Goal: Task Accomplishment & Management: Complete application form

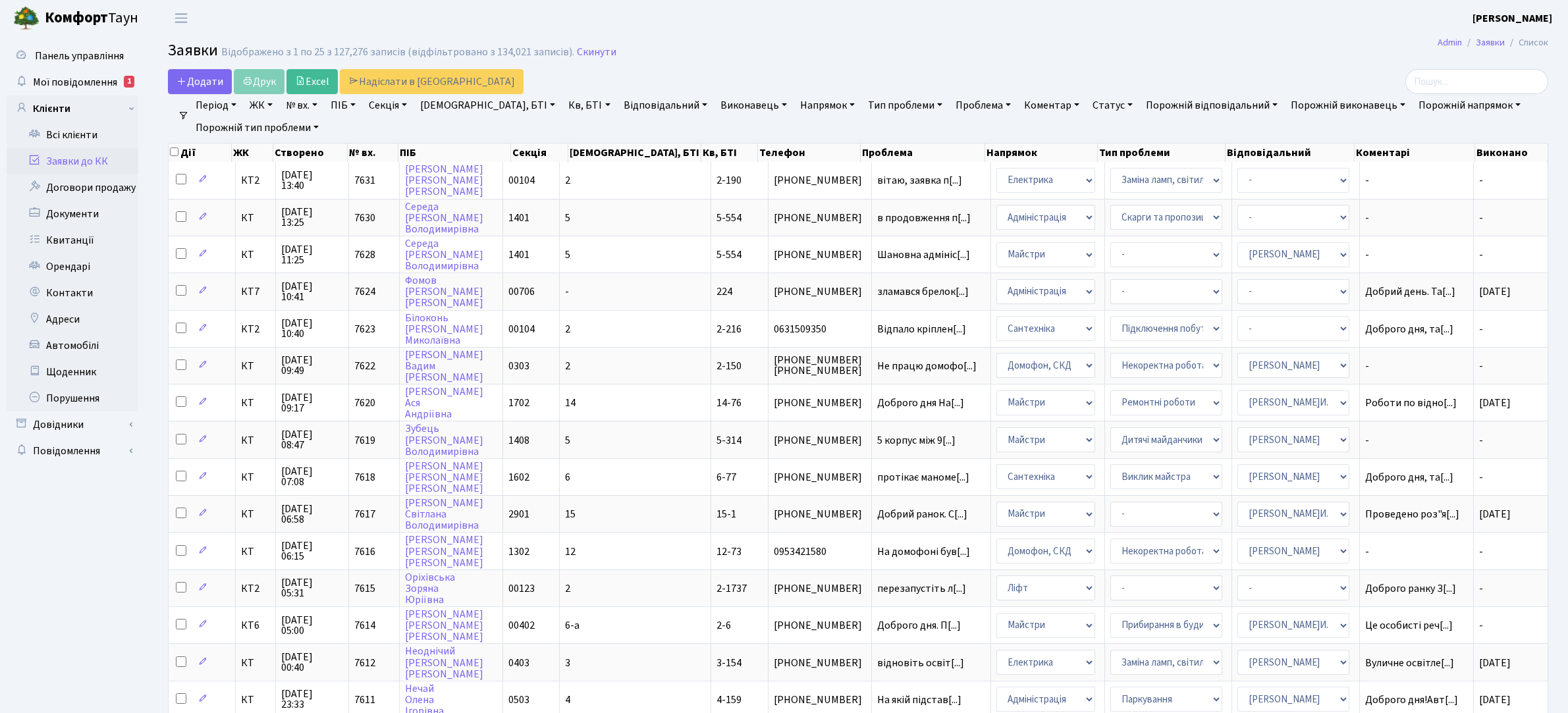
select select "25"
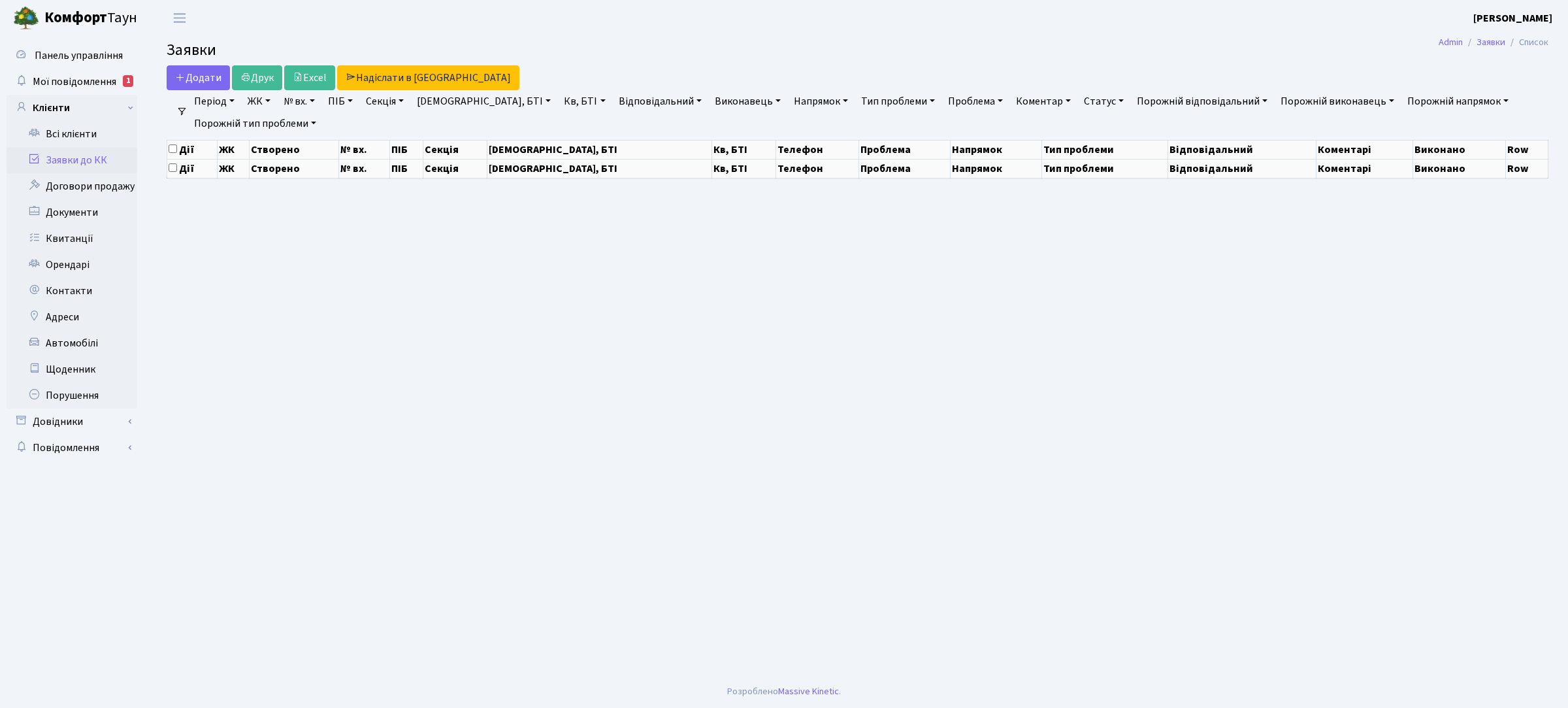
select select "25"
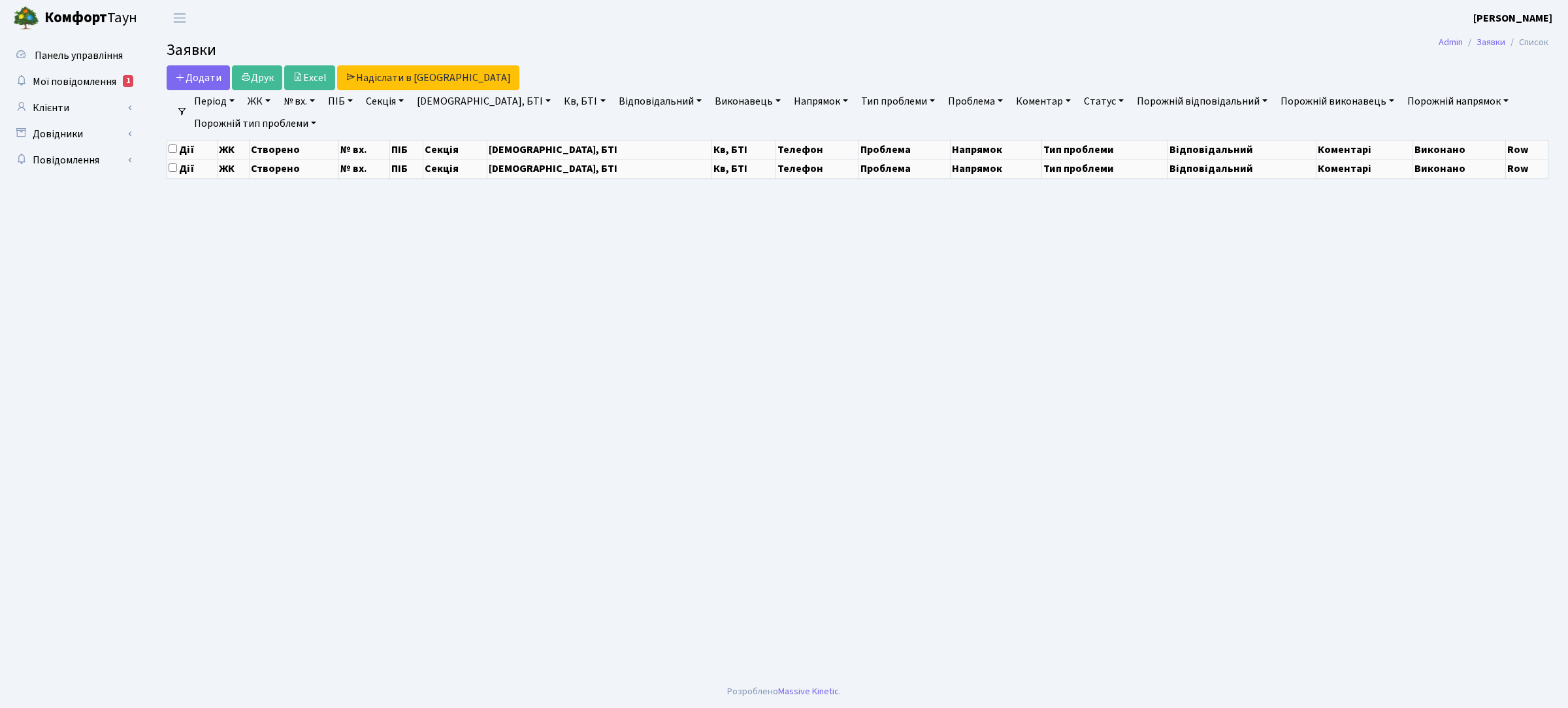
select select "25"
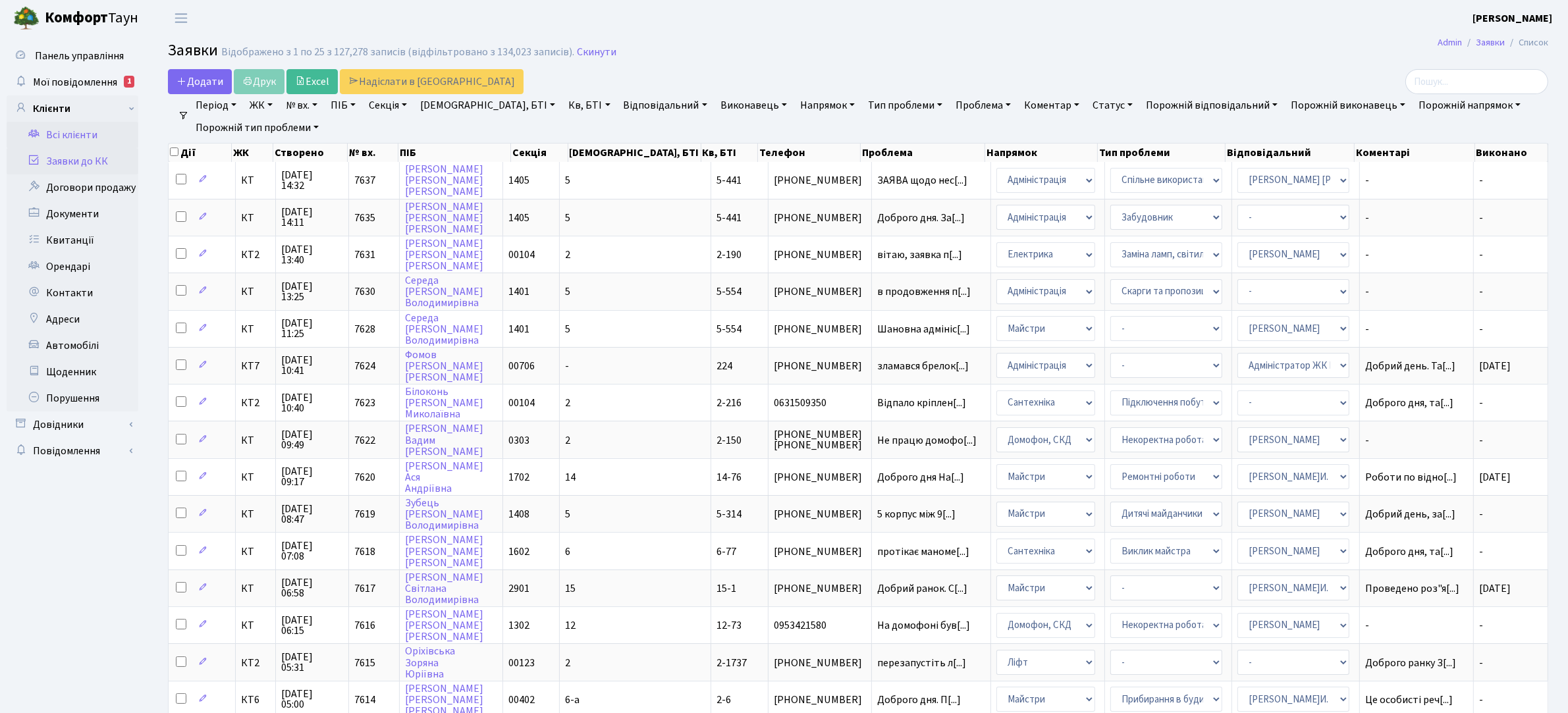
click at [83, 131] on link "Всі клієнти" at bounding box center [72, 135] width 131 height 27
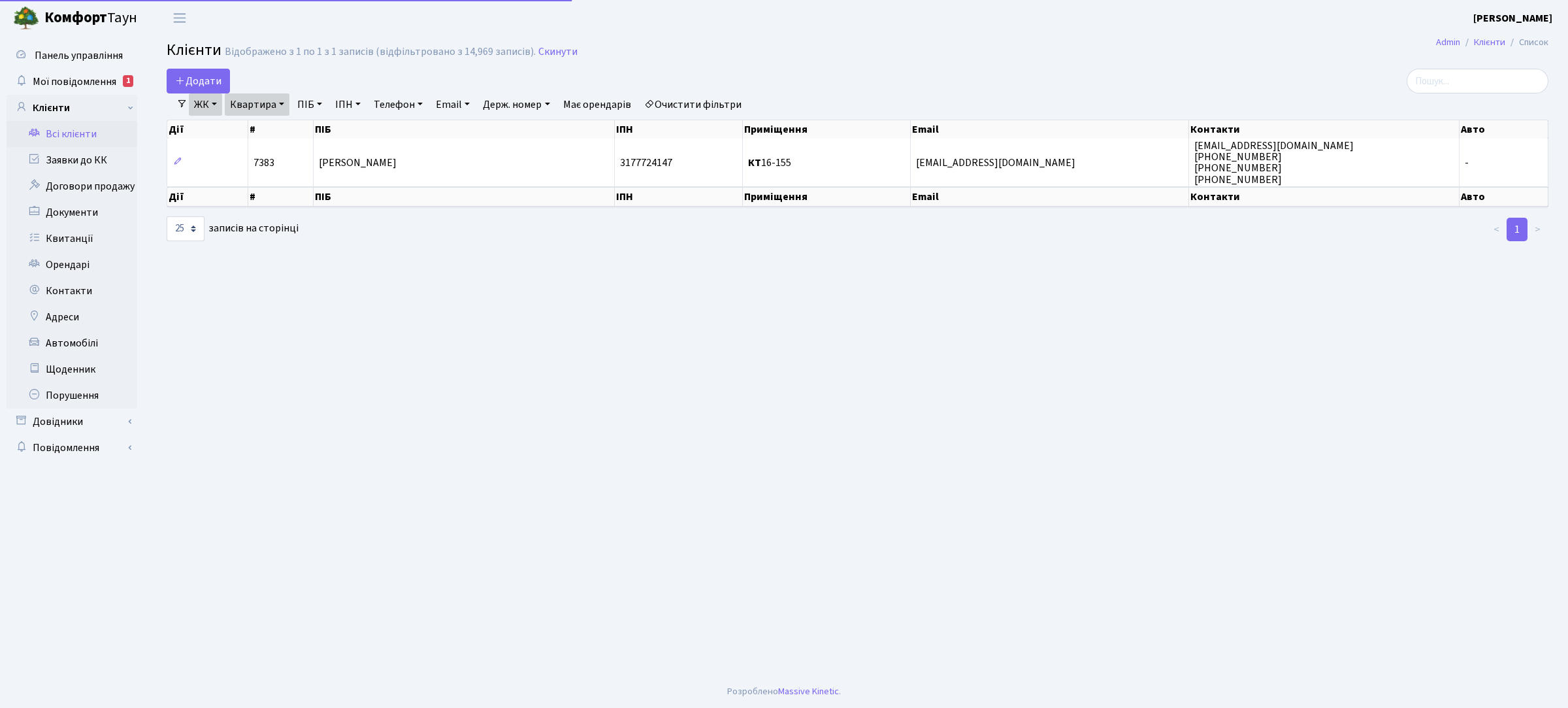
select select "25"
click at [203, 107] on link "ЖК" at bounding box center [206, 105] width 34 height 22
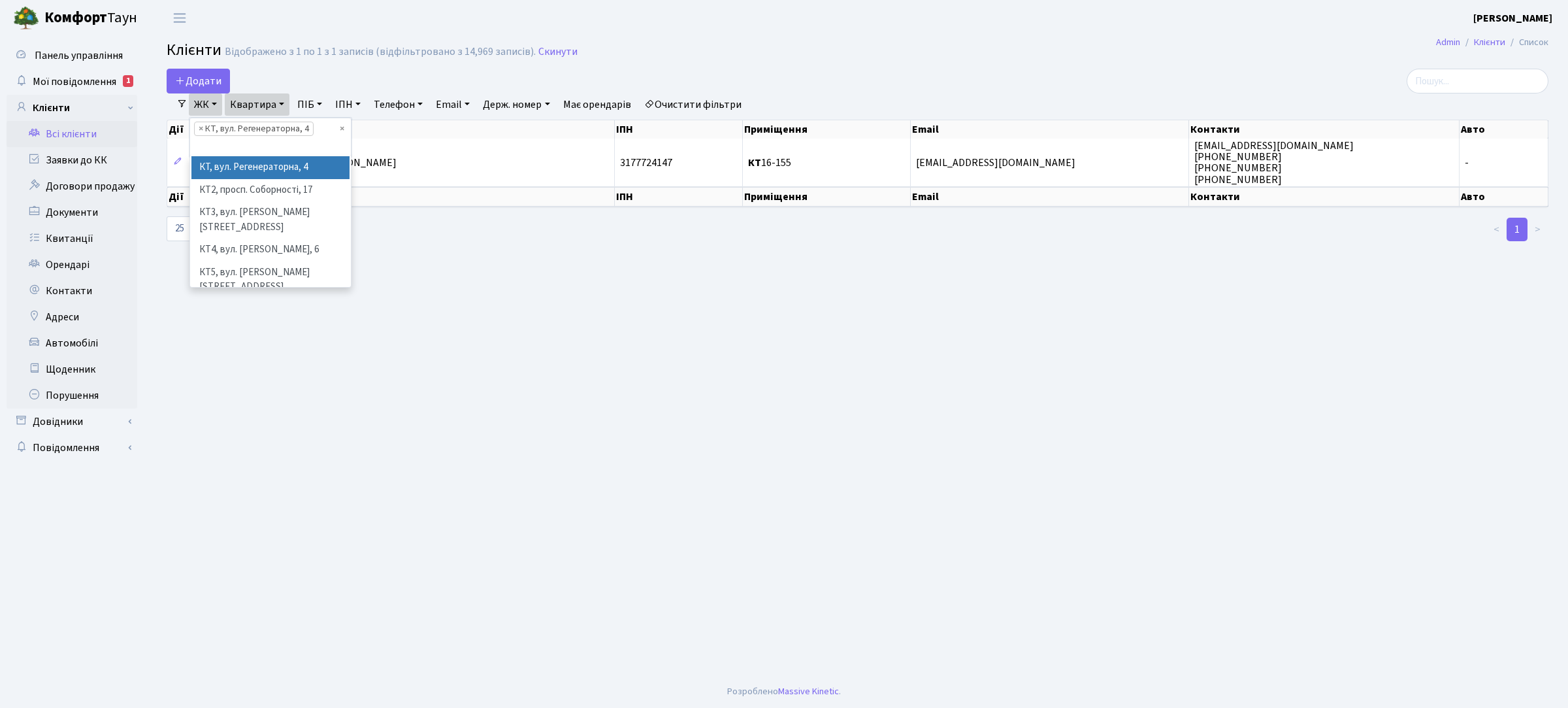
click at [237, 164] on li "КТ, вул. Регенераторна, 4" at bounding box center [271, 167] width 158 height 23
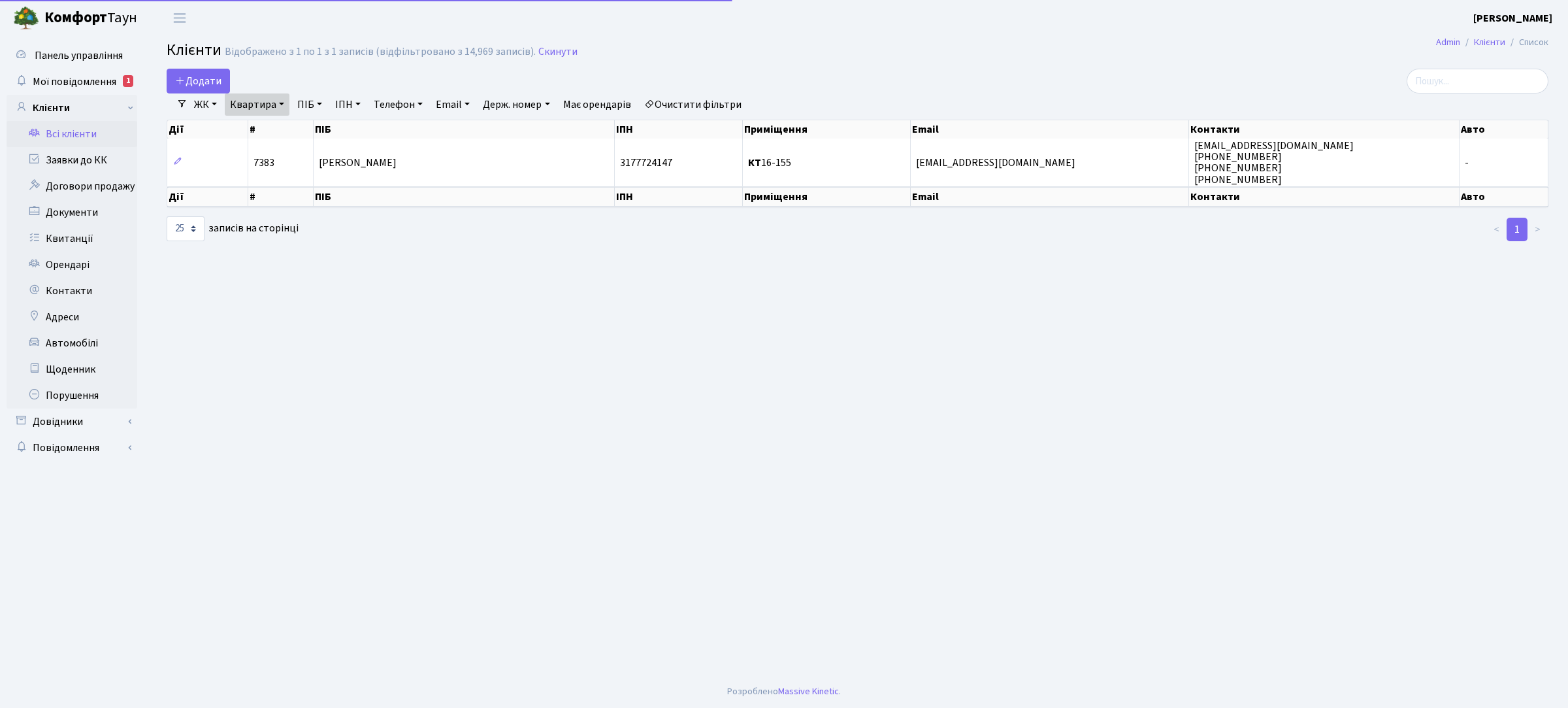
click at [272, 106] on link "Квартира" at bounding box center [257, 105] width 65 height 22
type input "6-133"
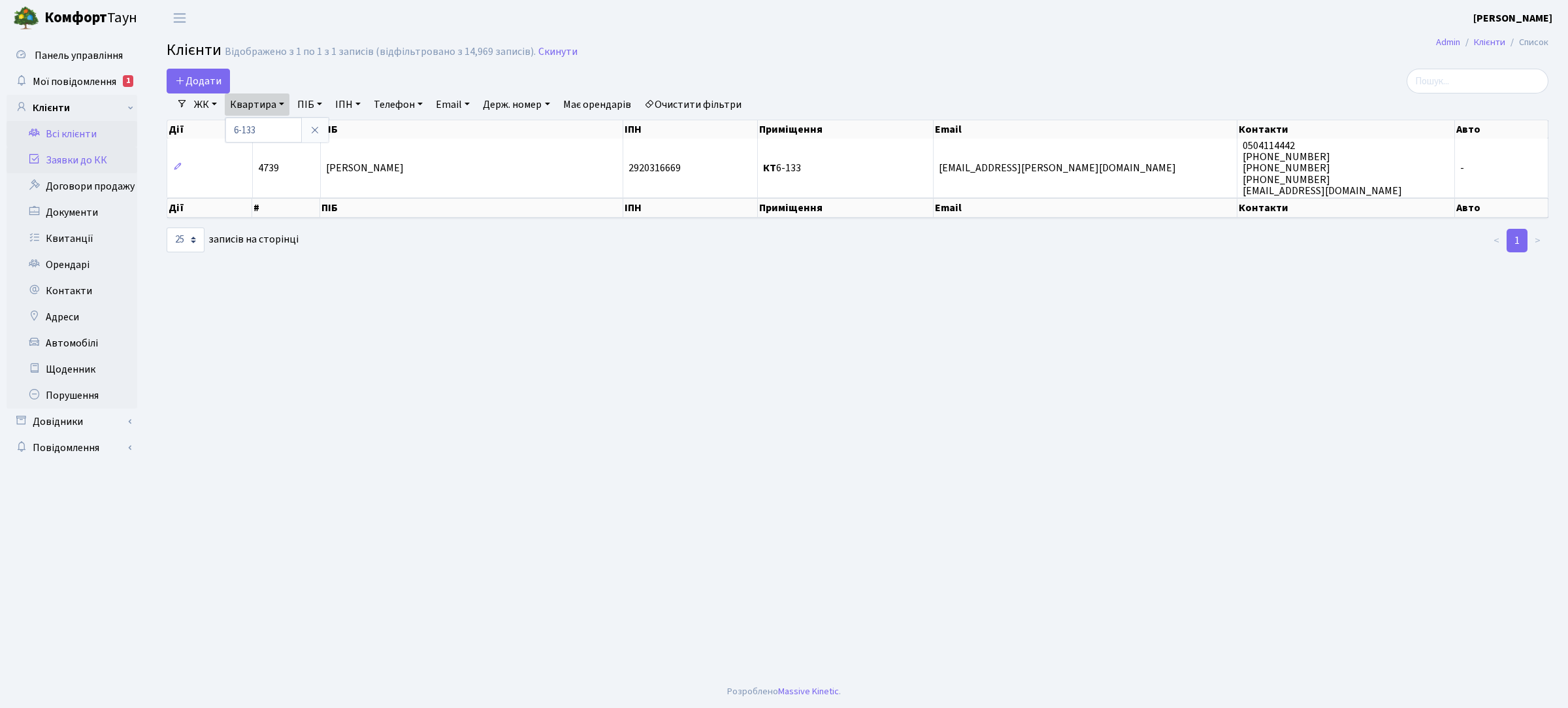
click at [72, 162] on link "Заявки до КК" at bounding box center [72, 160] width 130 height 26
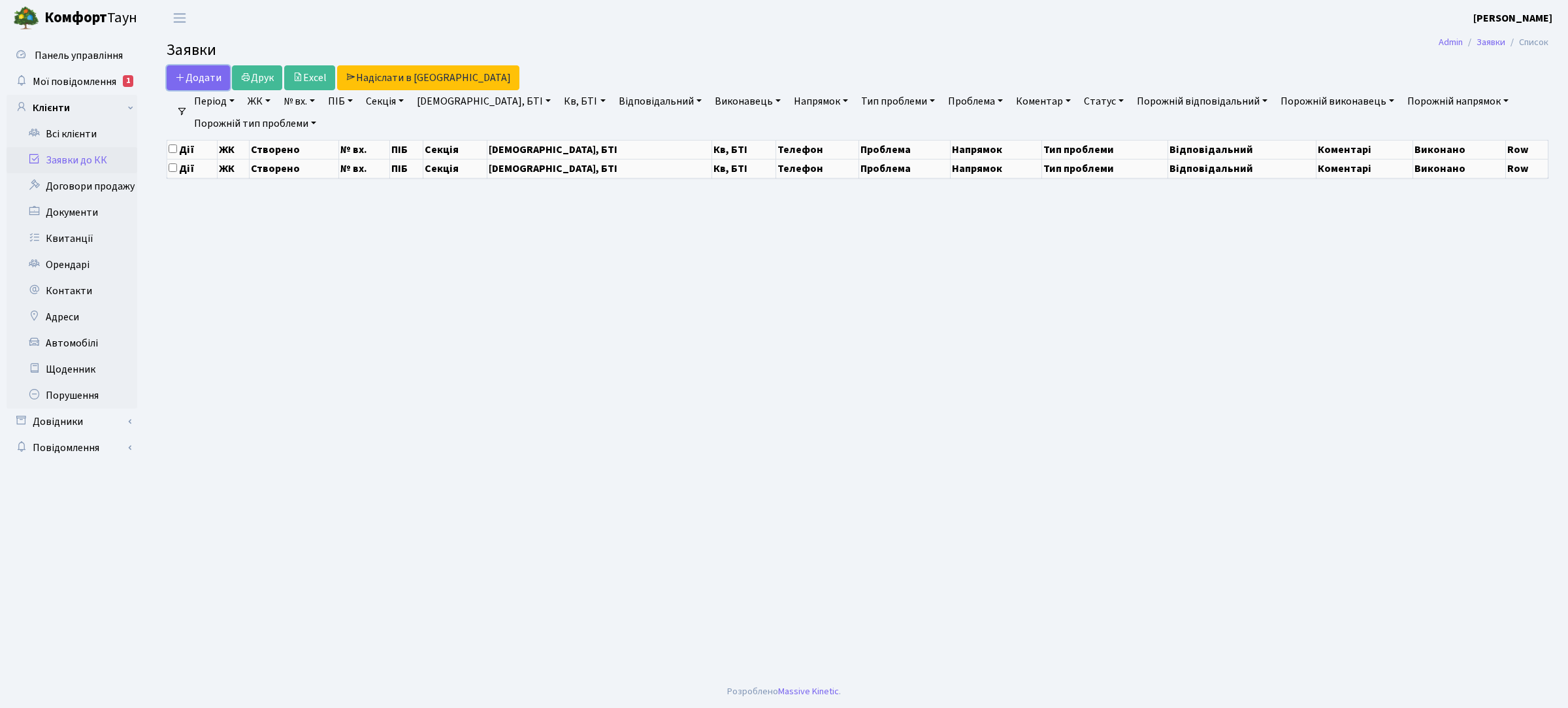
click at [197, 76] on span "Додати" at bounding box center [198, 78] width 46 height 15
select select "25"
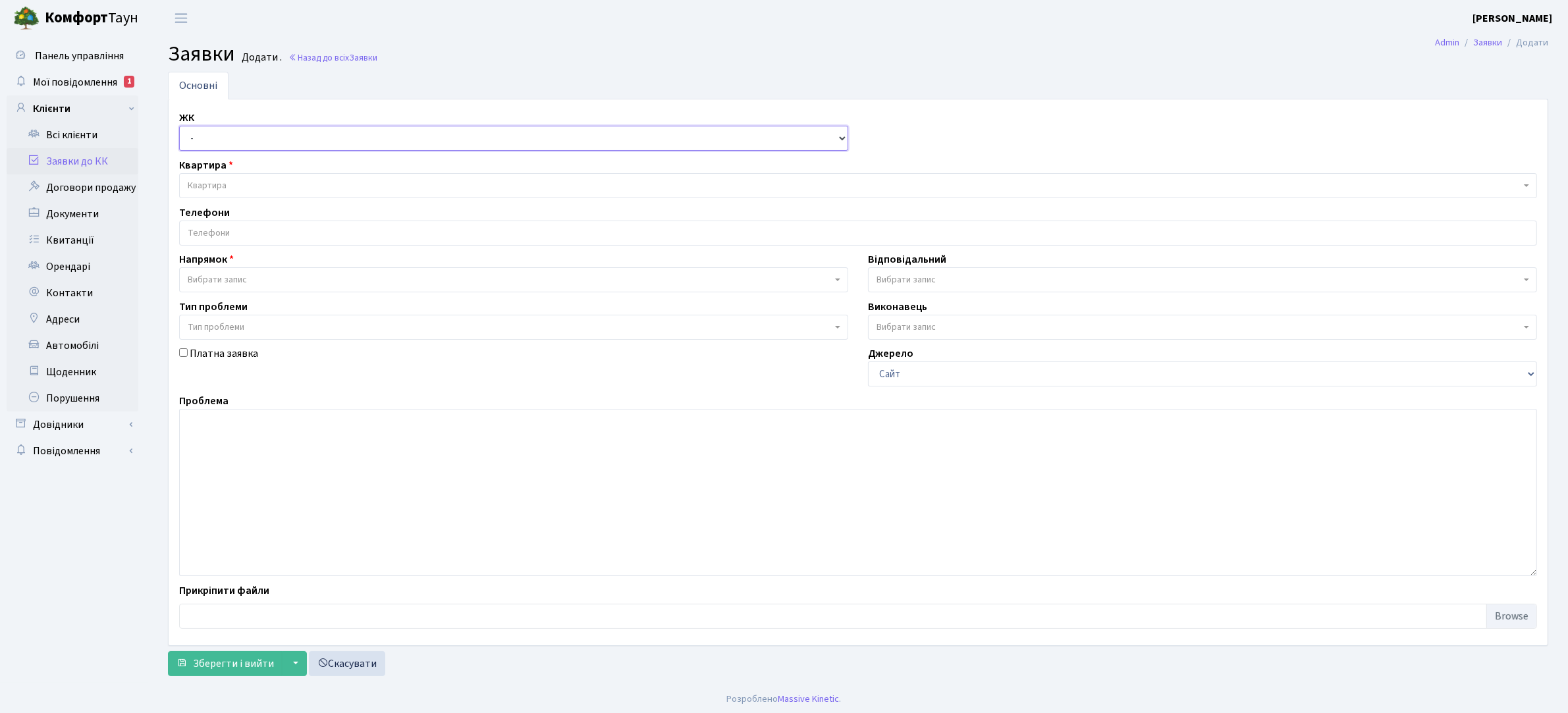
click at [212, 143] on select "- КТ, вул. Регенераторна, 4 КТ2, просп. Соборності, 17 КТ3, вул. Березнева, 16 …" at bounding box center [514, 138] width 669 height 25
select select "271"
click at [179, 126] on select "- КТ, вул. Регенераторна, 4 КТ2, просп. [STREET_ADDRESS] [STREET_ADDRESS] [PERS…" at bounding box center [514, 138] width 669 height 25
select select
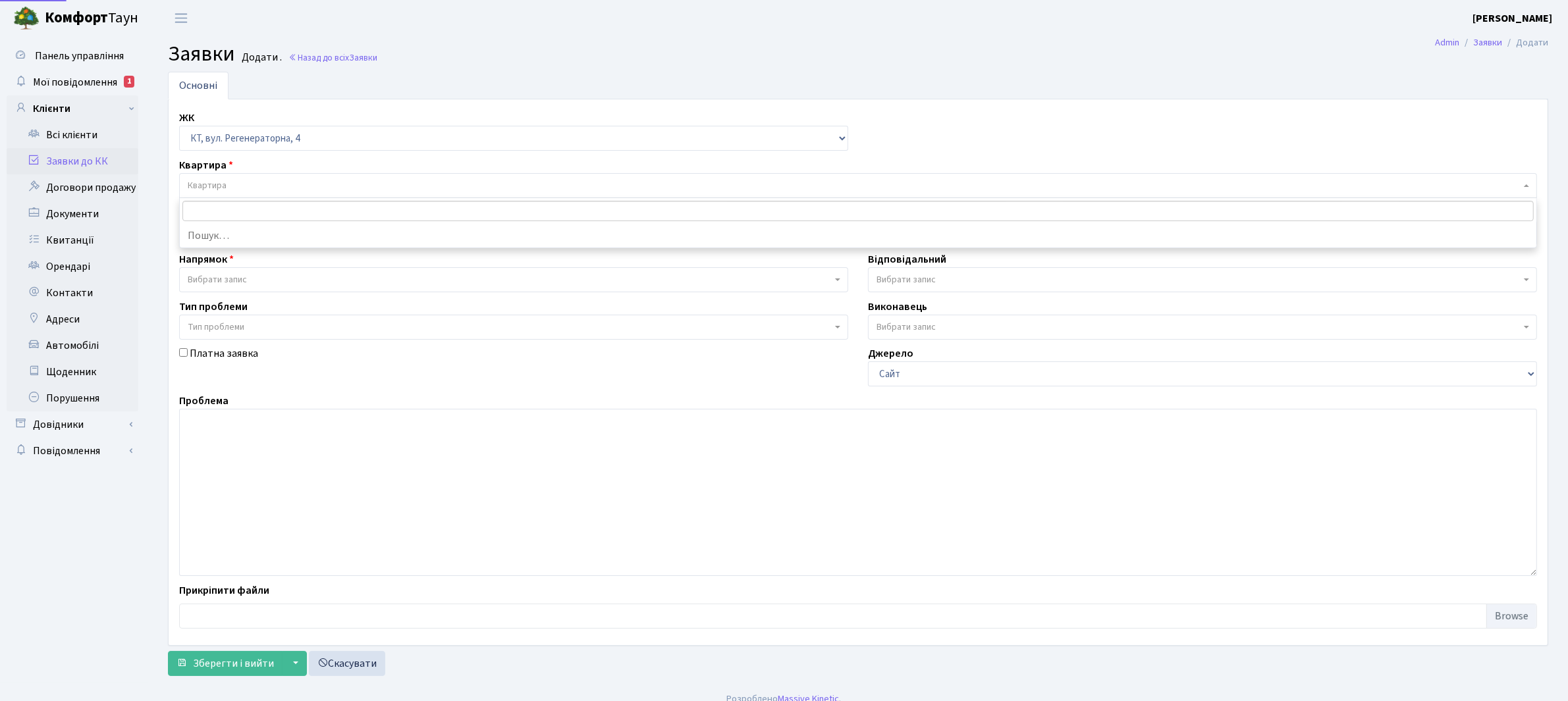
click at [250, 182] on span "Квартира" at bounding box center [854, 186] width 1333 height 13
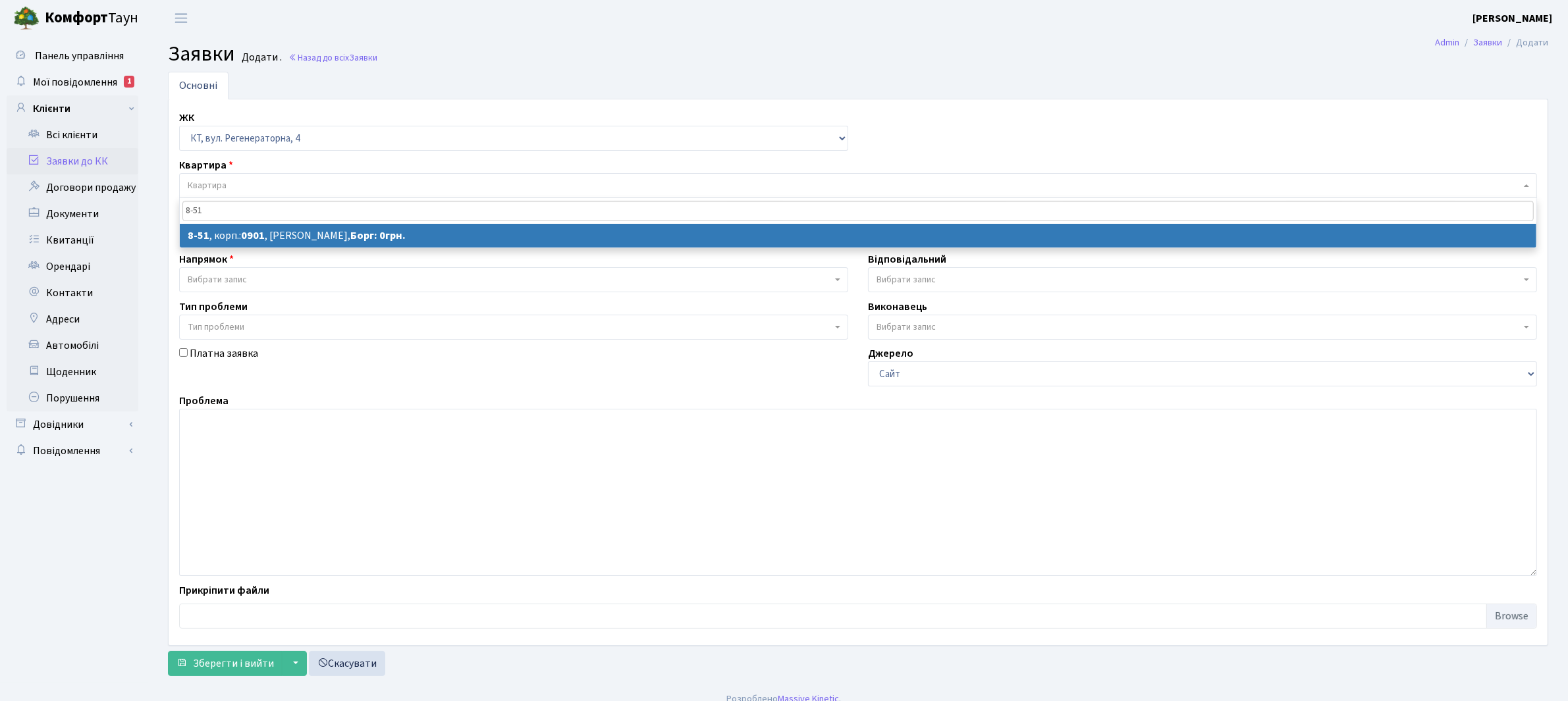
type input "8-51"
select select
select select "6344"
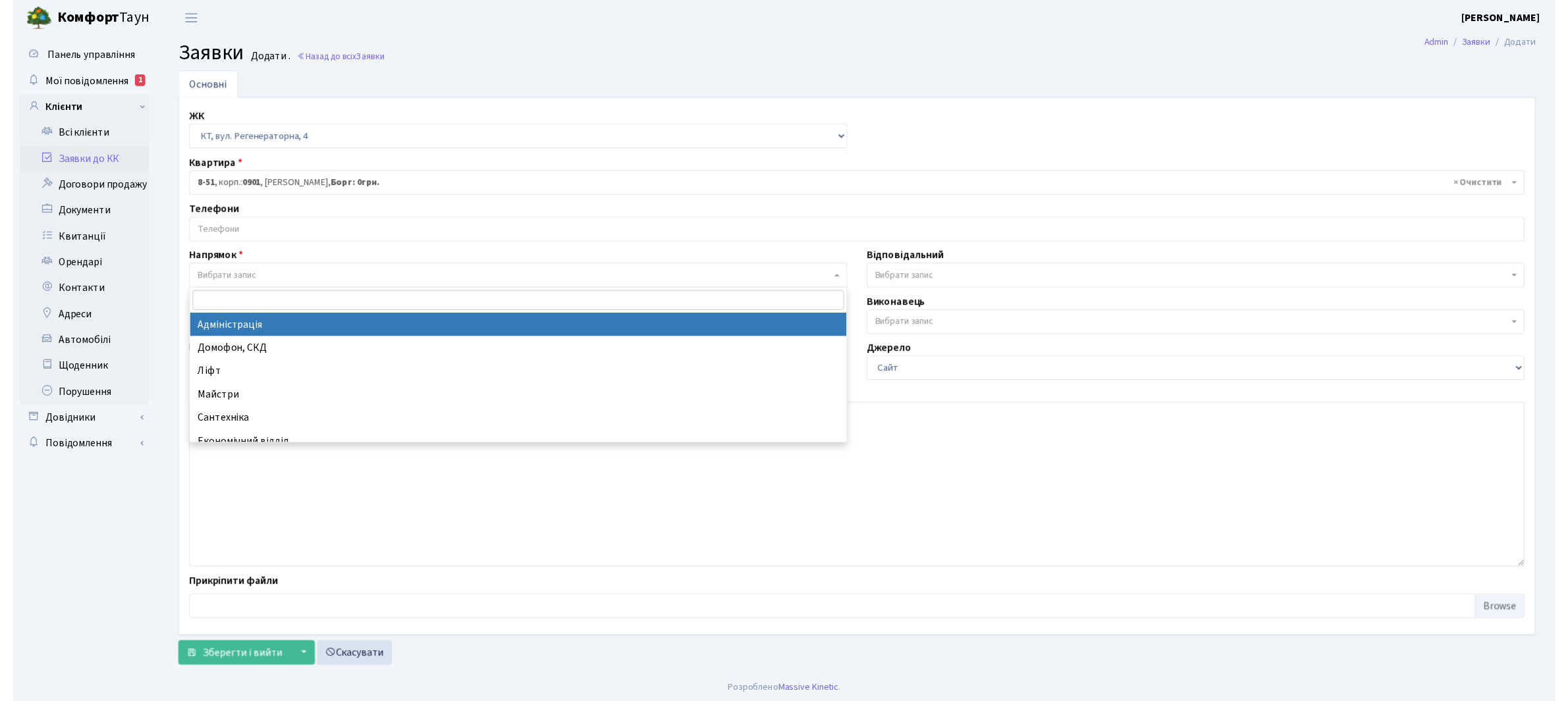
click at [238, 279] on span "Вибрати запис" at bounding box center [217, 280] width 59 height 13
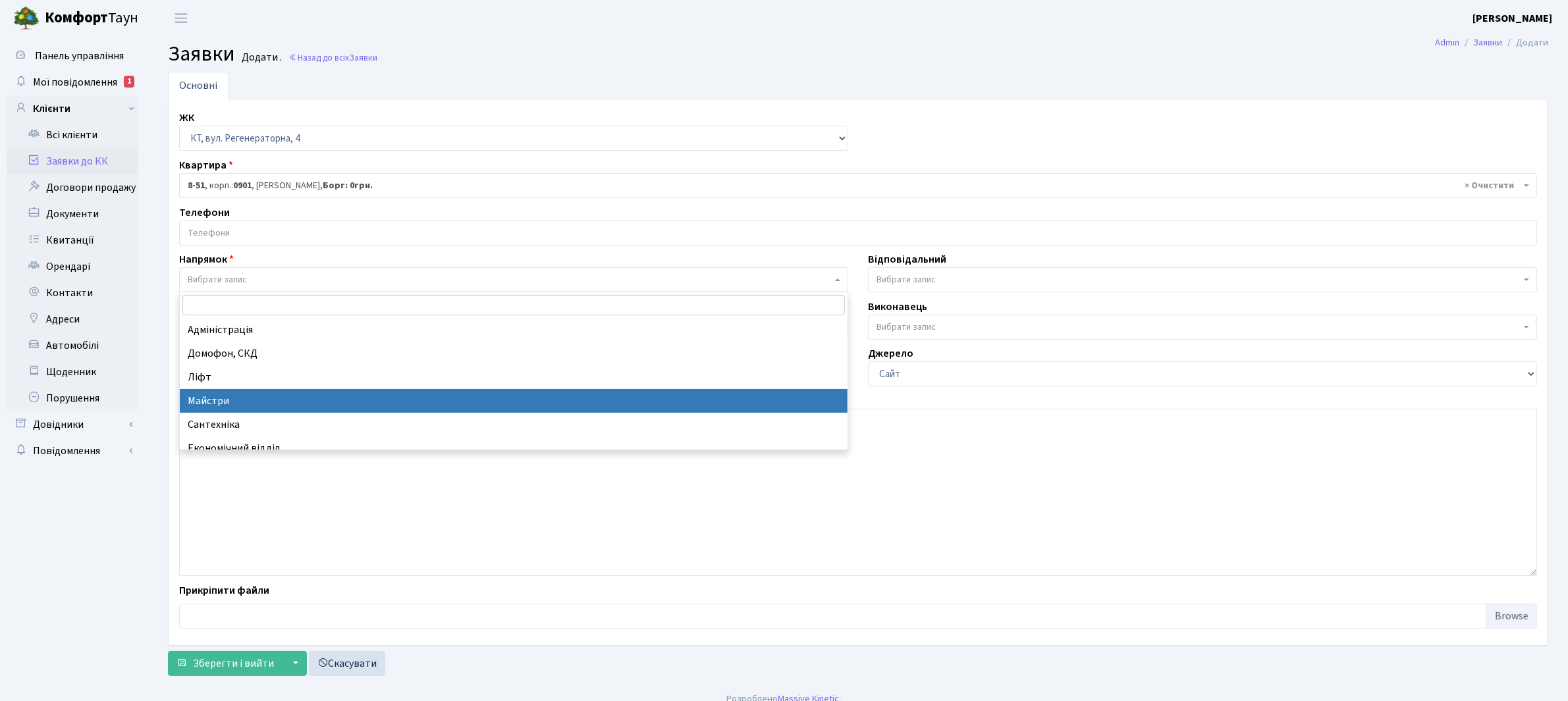
select select "1"
select select
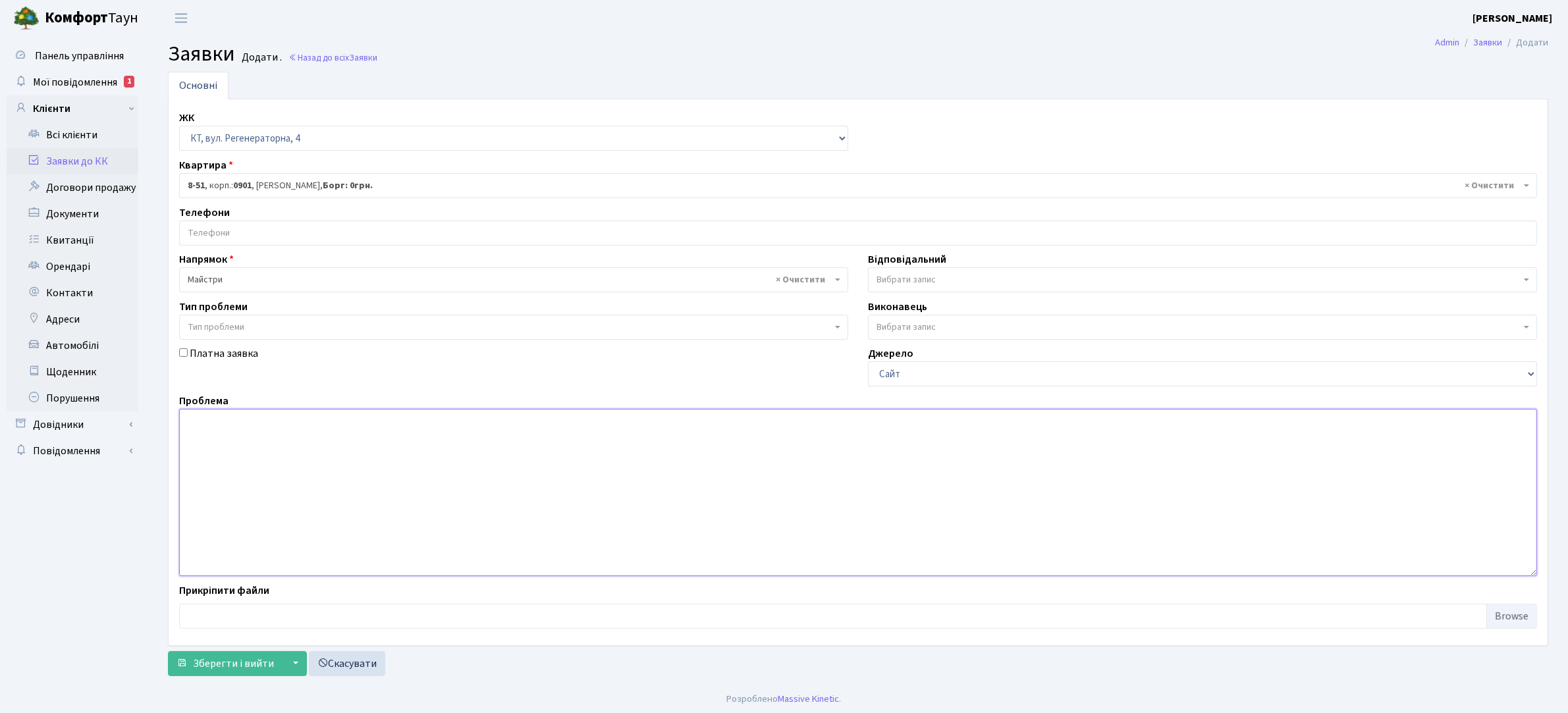
click at [212, 420] on textarea at bounding box center [858, 493] width 1358 height 167
click at [522, 422] on textarea "Не коректно працює підємник в другому парадному, при русі він смикається. Проха…" at bounding box center [858, 493] width 1358 height 167
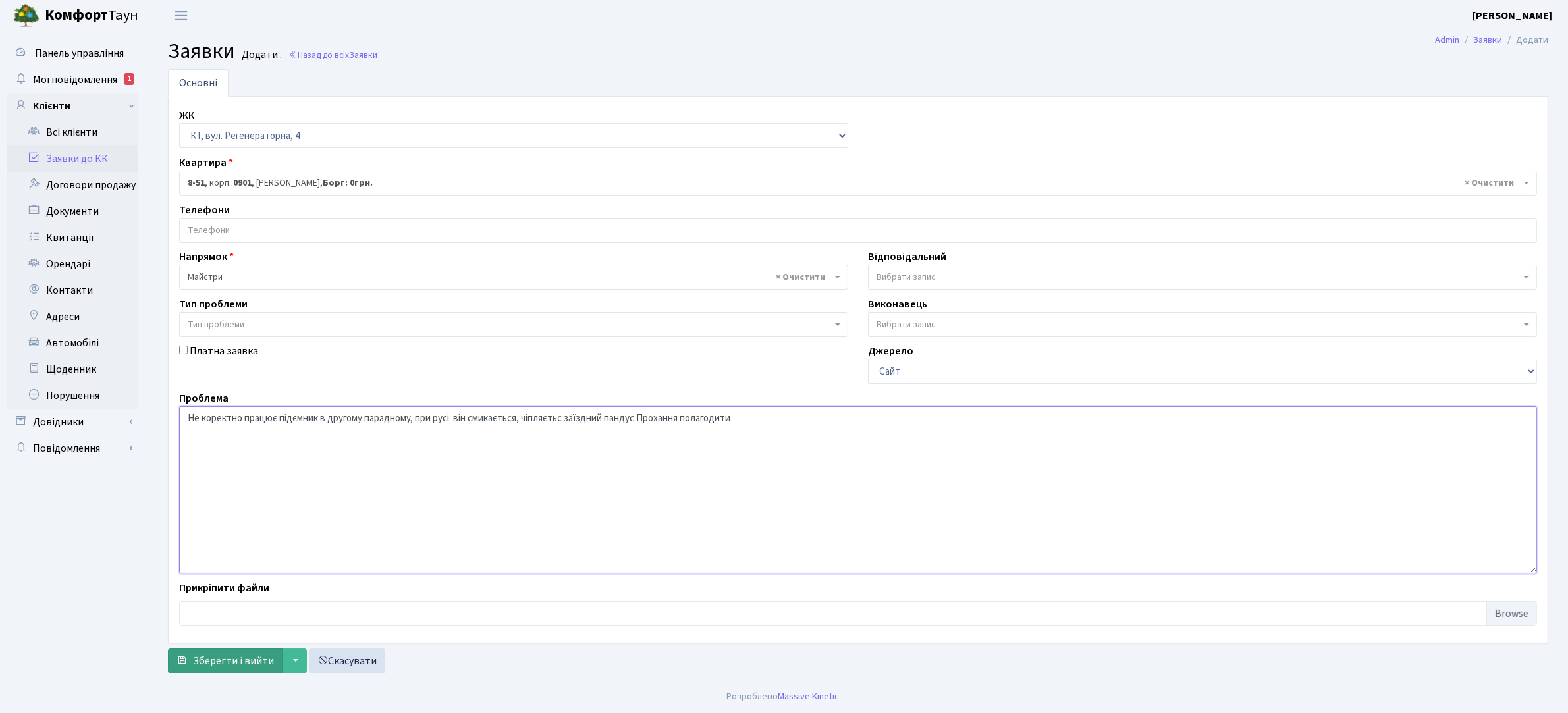
type textarea "Не коректно працює підємник в другому парадному, при русі він смикається, чіпля…"
click at [238, 663] on span "Зберегти і вийти" at bounding box center [234, 661] width 81 height 15
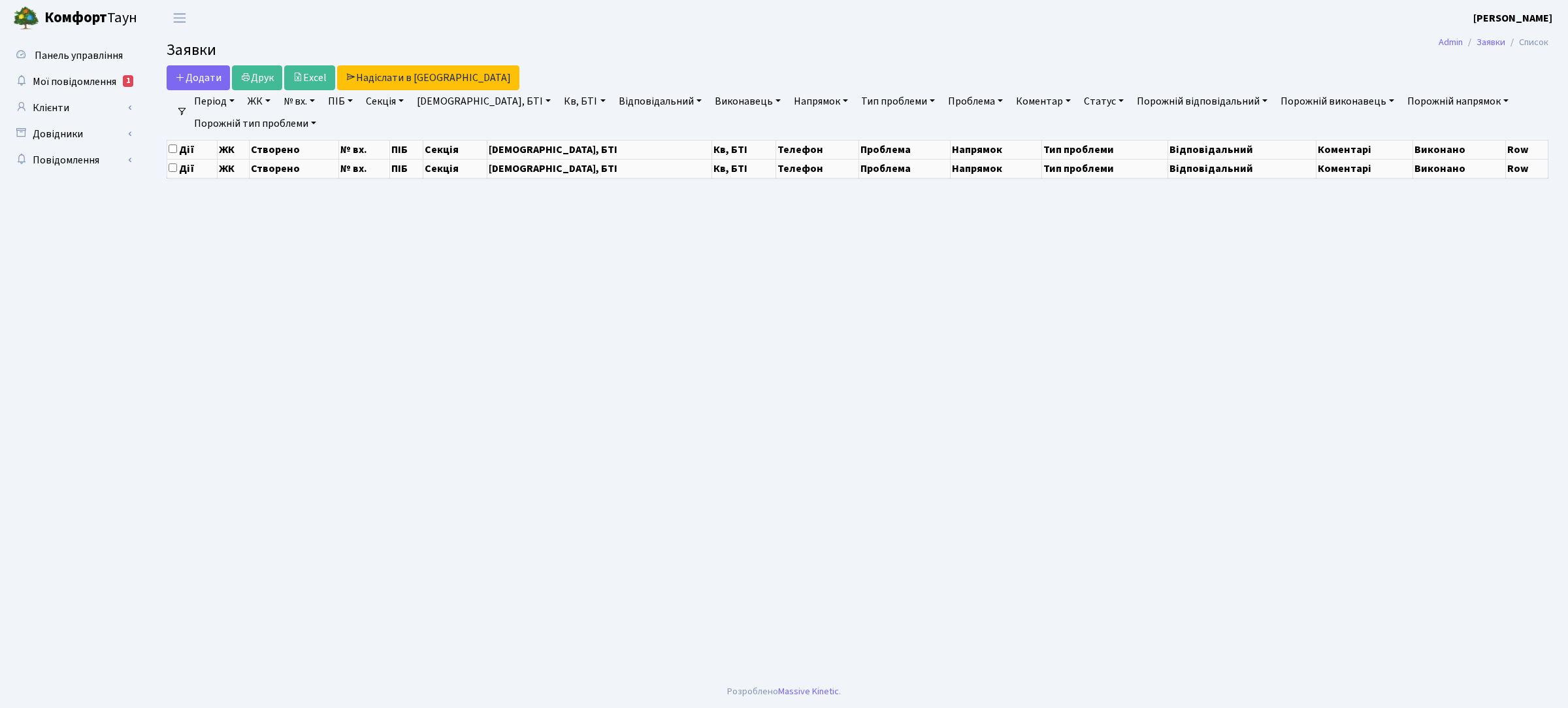
select select "25"
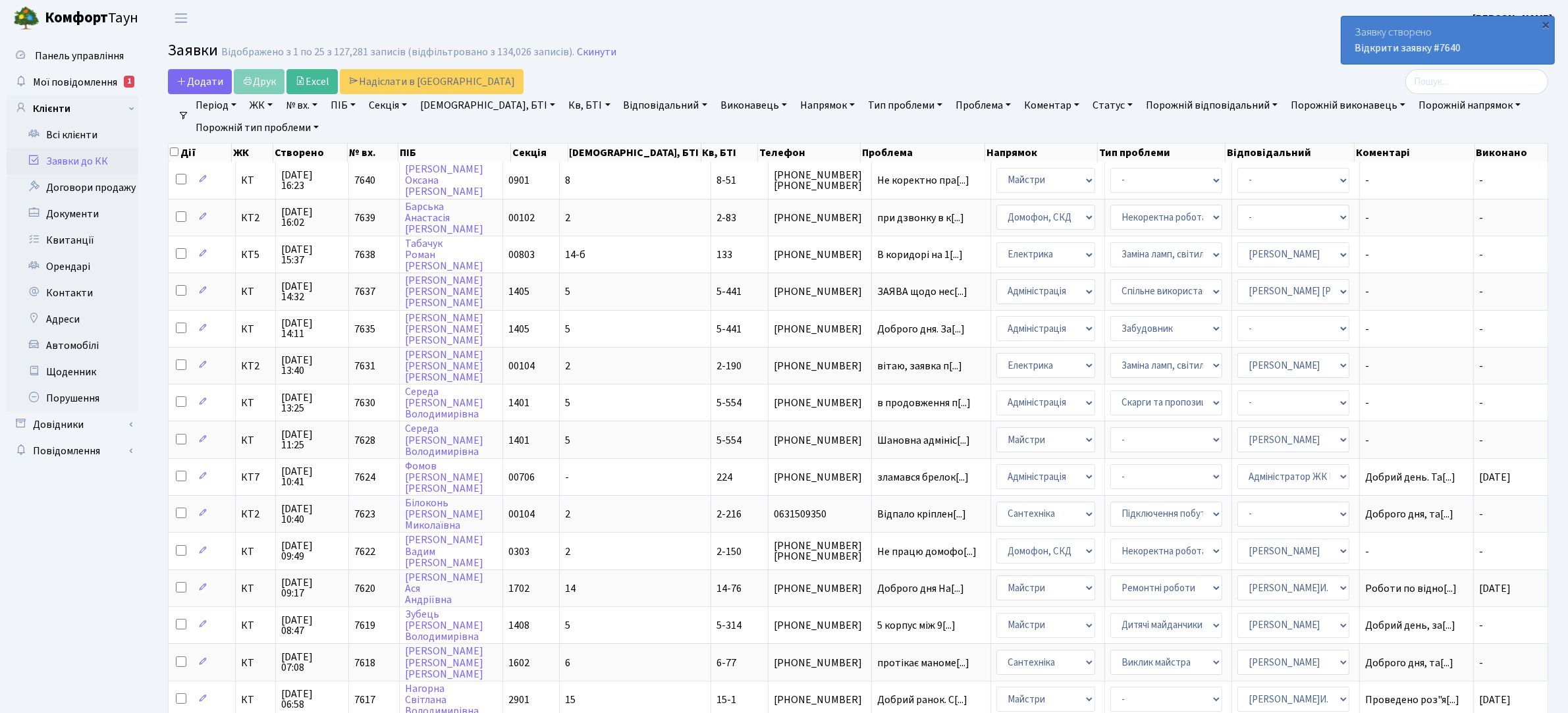
click at [259, 106] on link "ЖК" at bounding box center [261, 106] width 34 height 23
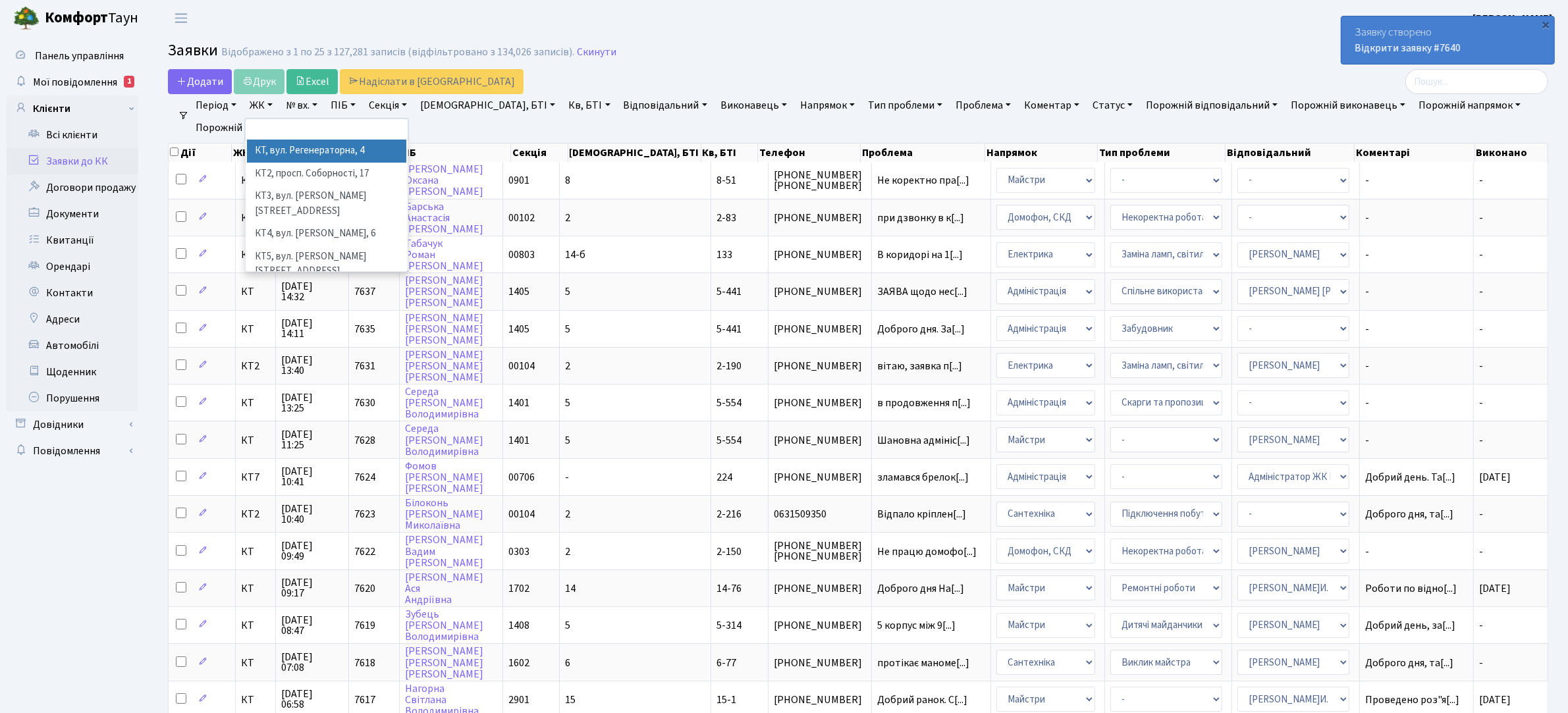
click at [310, 149] on li "КТ, вул. Регенераторна, 4" at bounding box center [327, 151] width 159 height 23
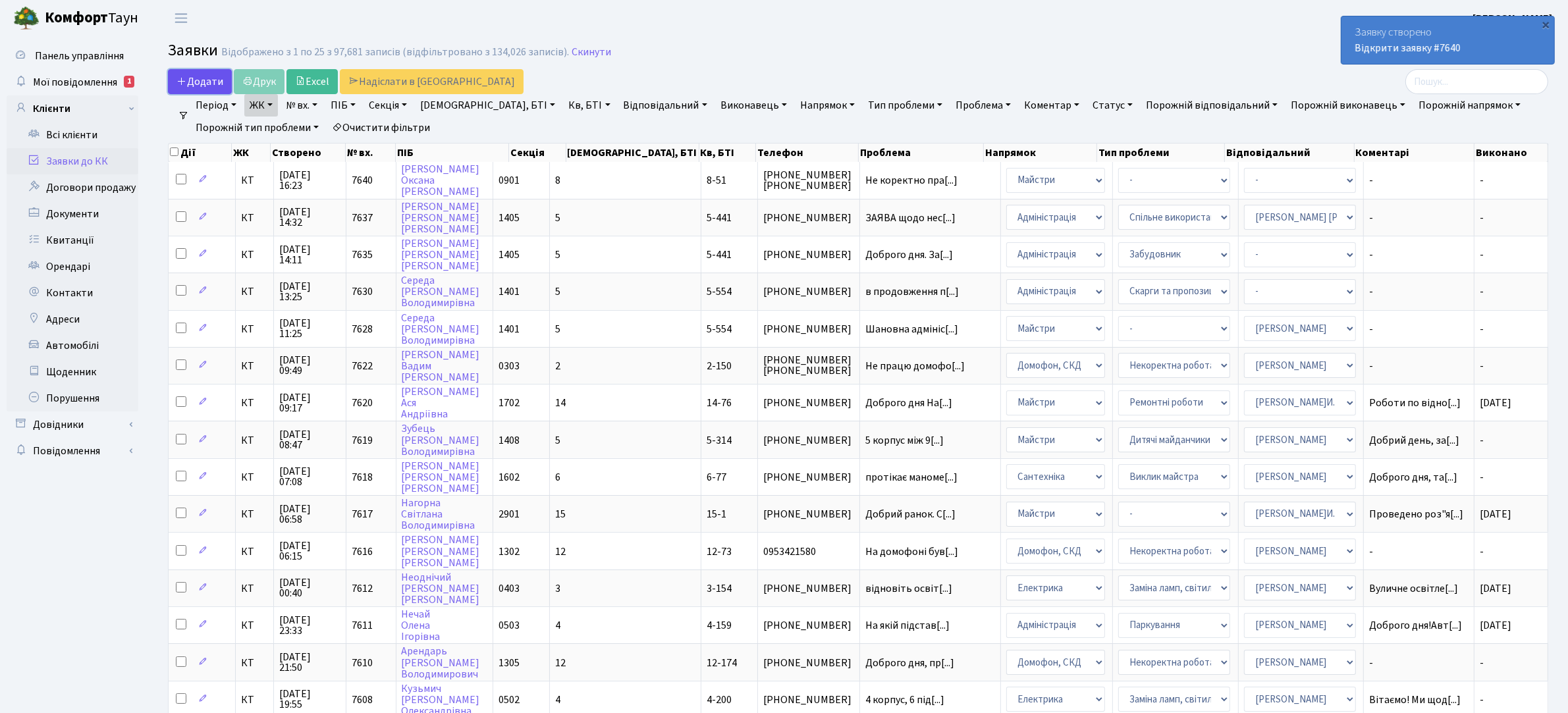
click at [199, 81] on span "Додати" at bounding box center [200, 82] width 46 height 15
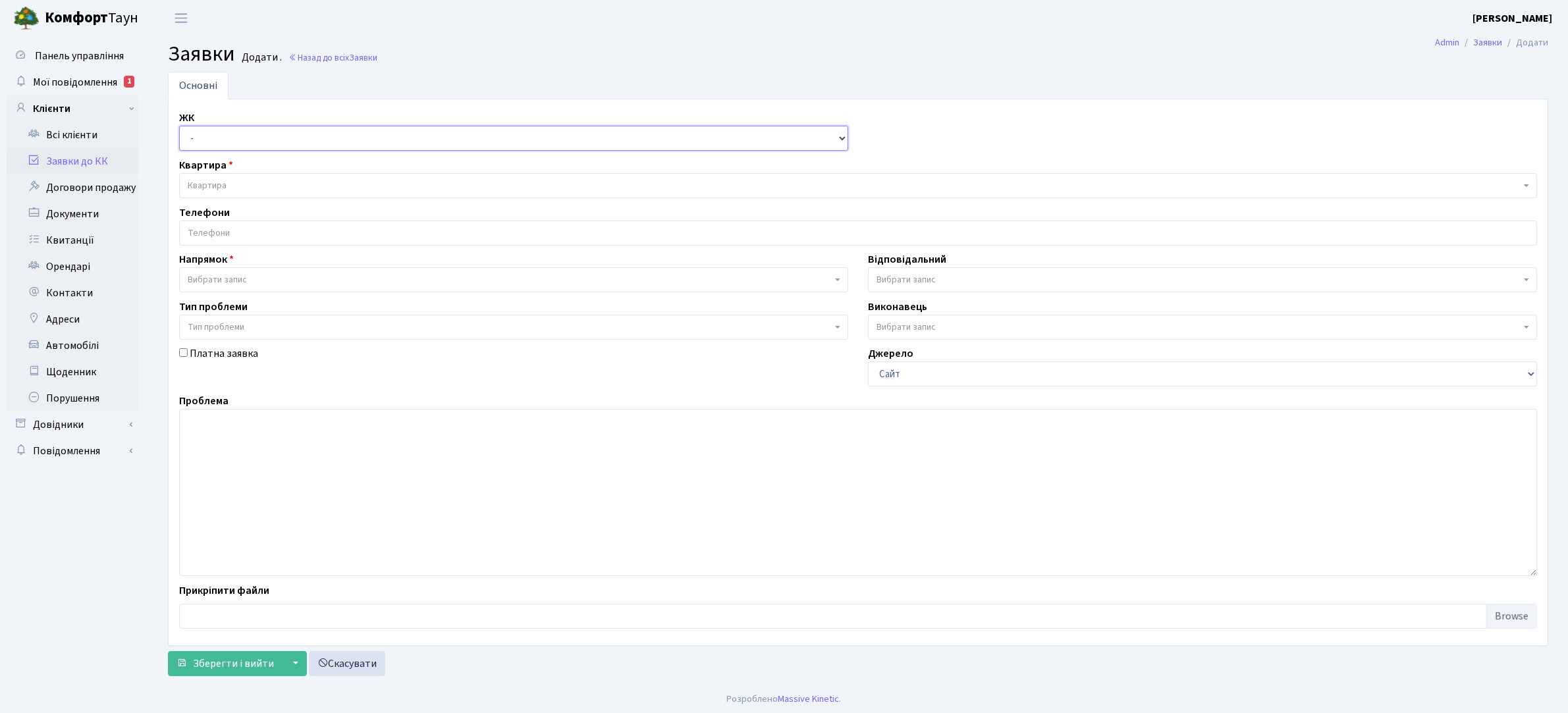
click at [238, 140] on select "- КТ, вул. Регенераторна, 4 КТ2, просп. Соборності, 17 КТ3, вул. Березнева, 16 …" at bounding box center [514, 138] width 669 height 25
select select "271"
click at [179, 126] on select "- КТ, вул. Регенераторна, 4 КТ2, просп. Соборності, 17 КТ3, вул. Березнева, 16 …" at bounding box center [514, 138] width 669 height 25
select select
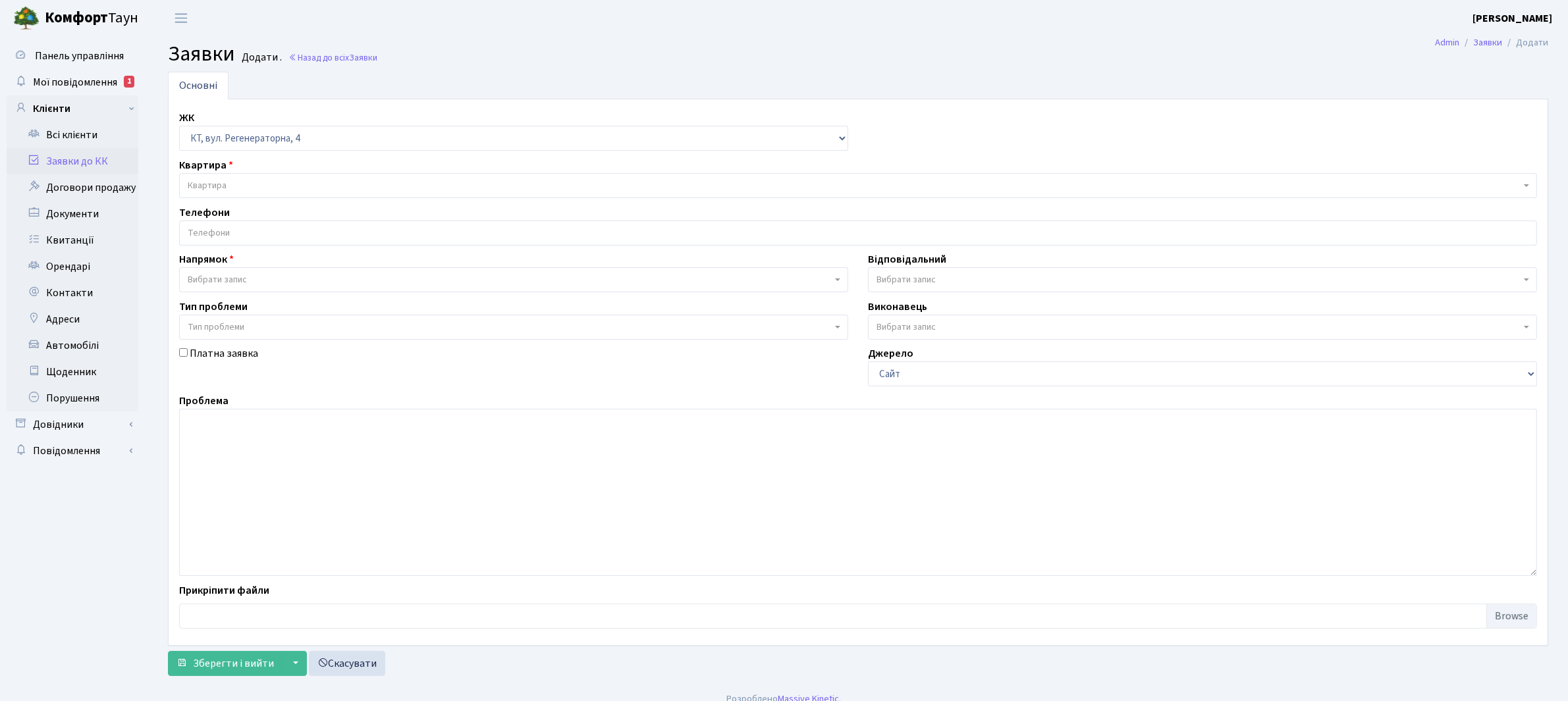
click at [250, 188] on span "Квартира" at bounding box center [854, 186] width 1333 height 13
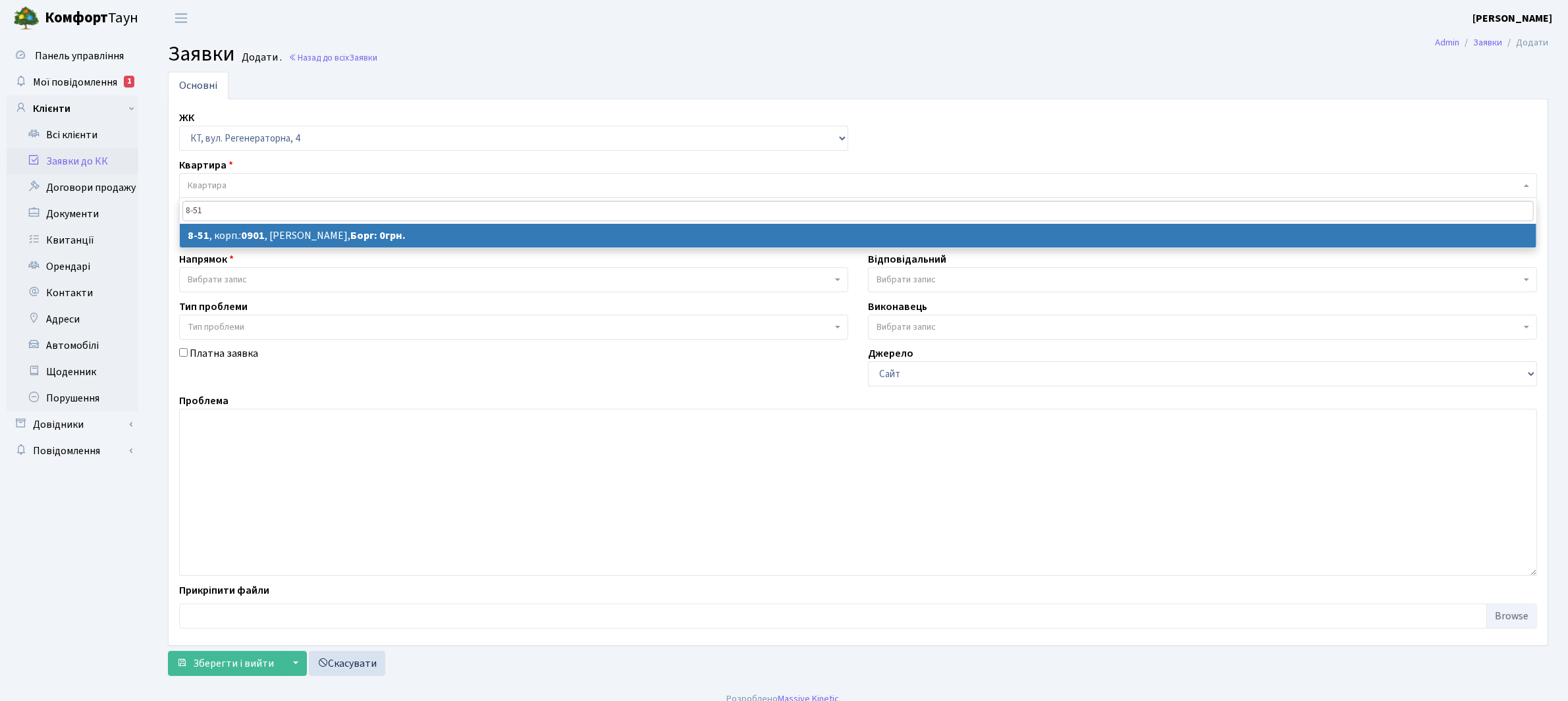
type input "8-51"
select select
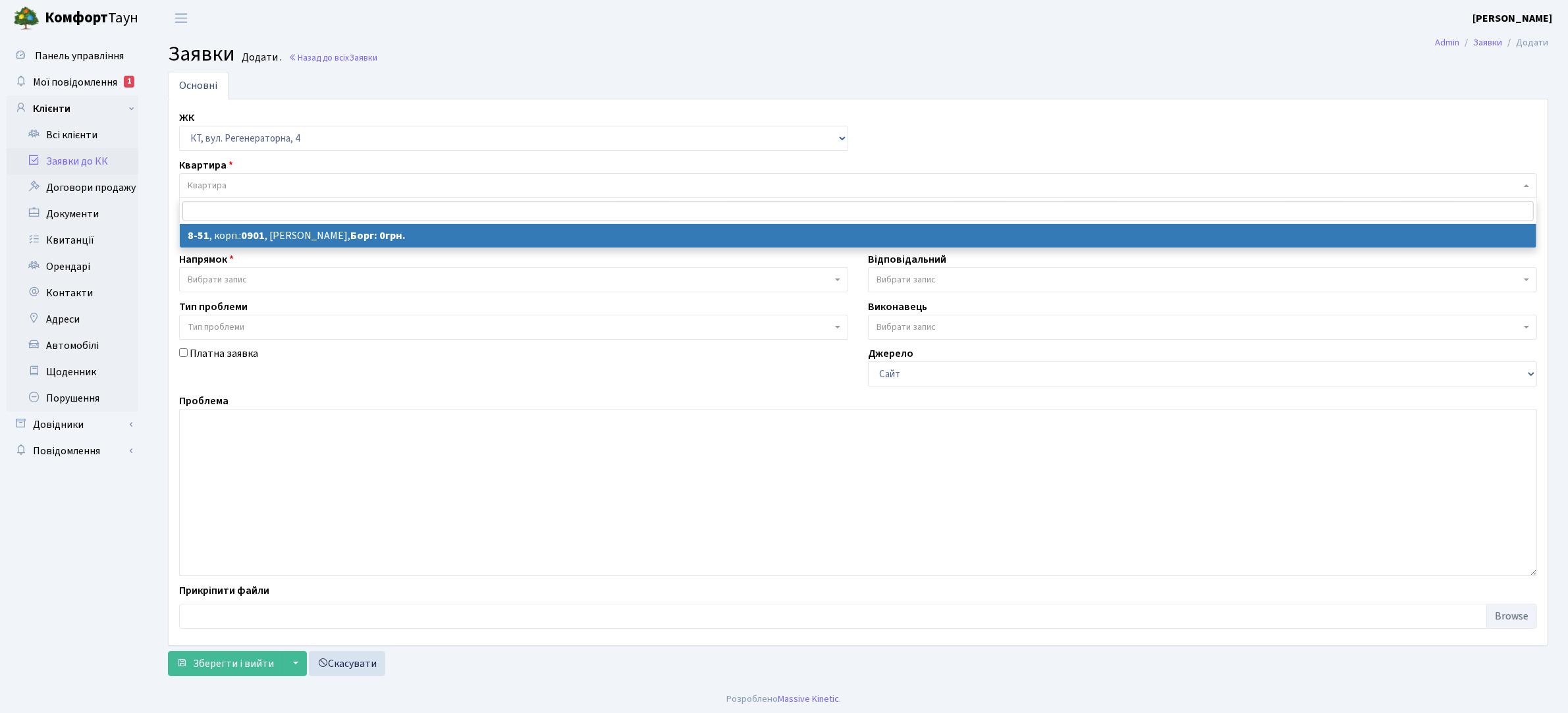
select select "6344"
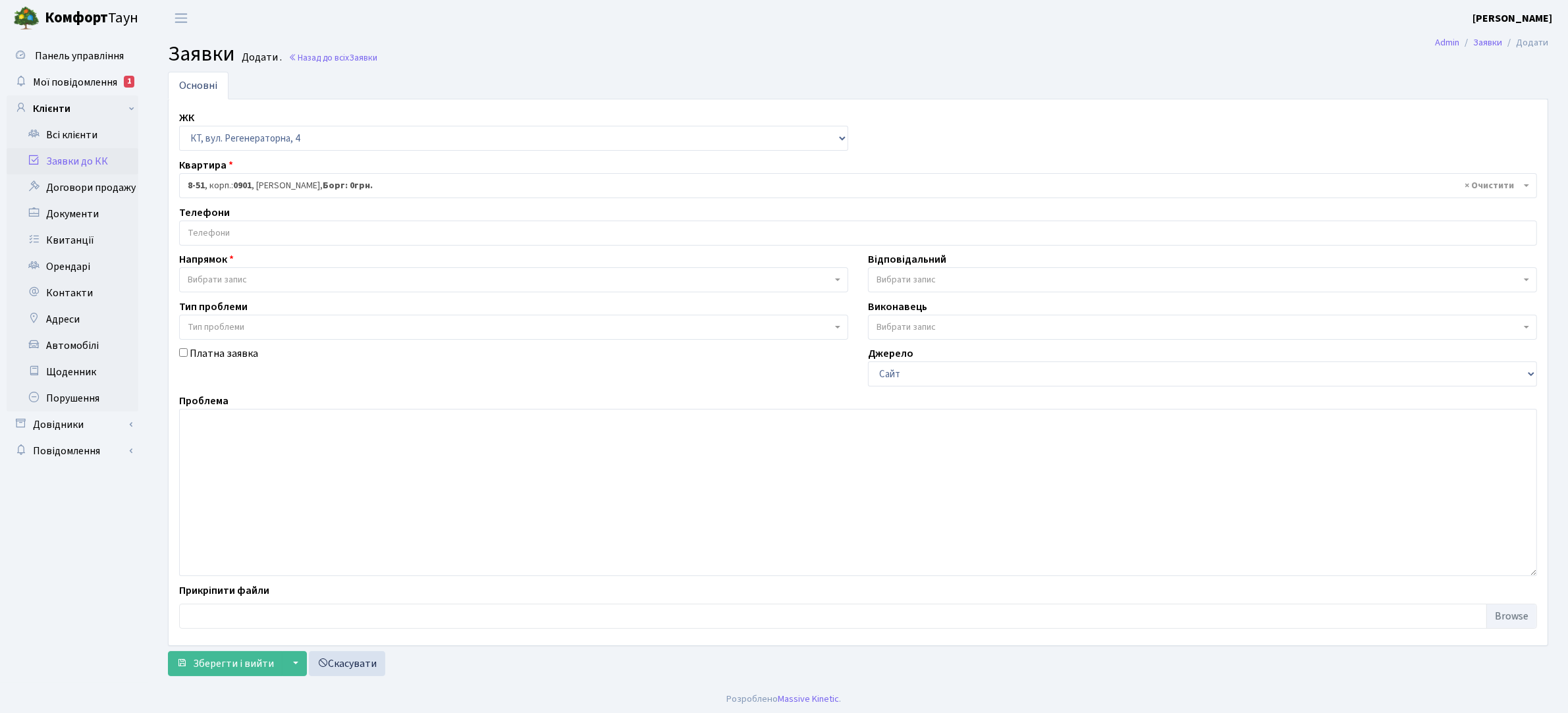
click at [207, 283] on span "Вибрати запис" at bounding box center [217, 280] width 59 height 13
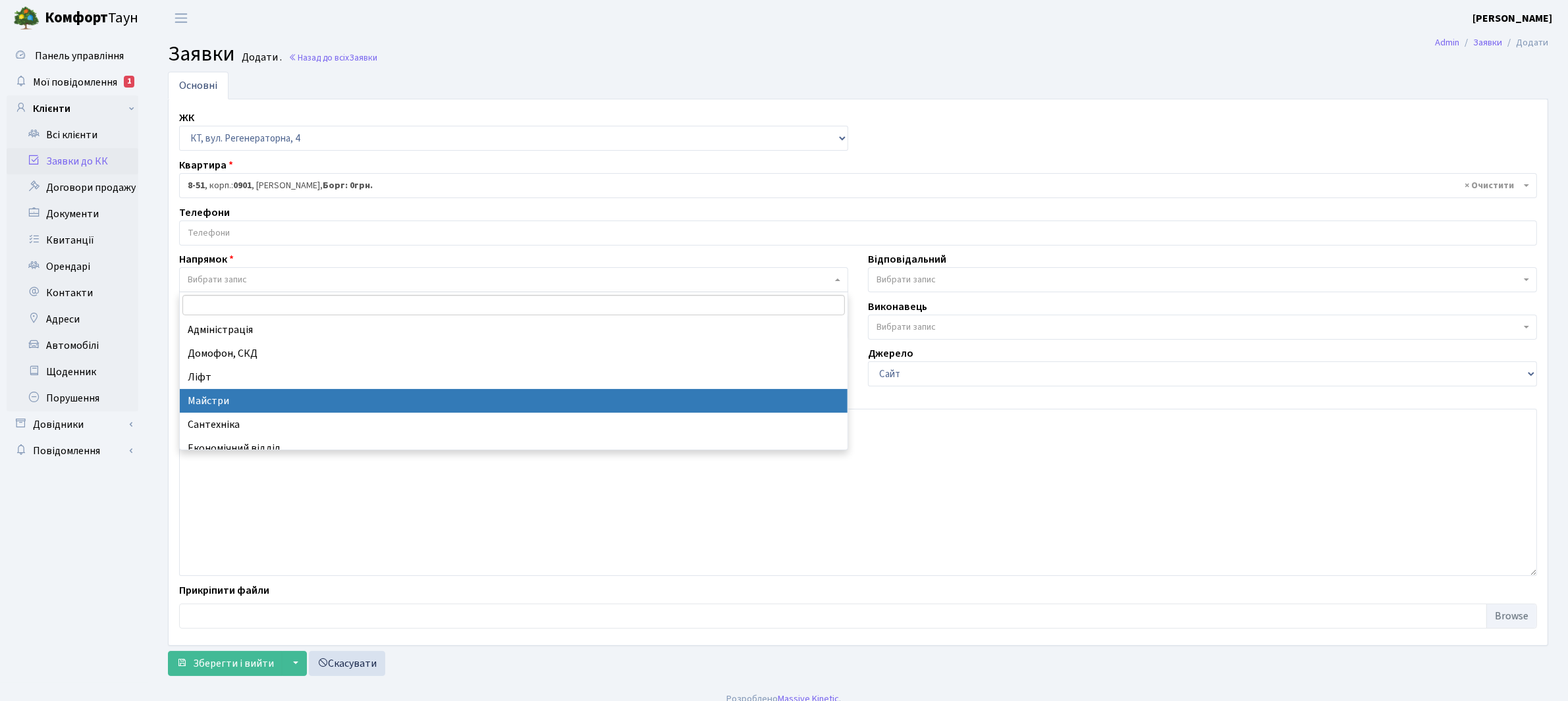
select select "1"
select select
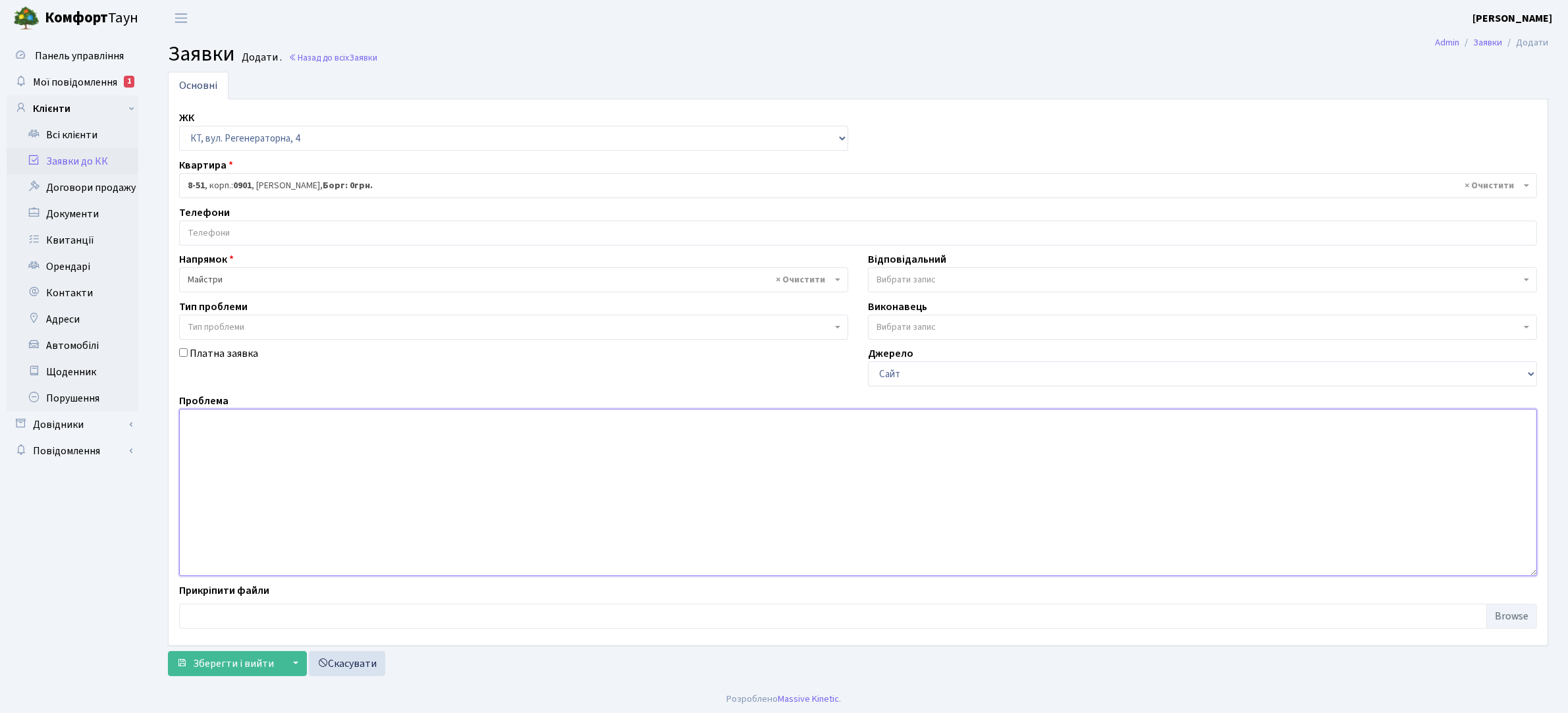
click at [226, 437] on textarea at bounding box center [858, 493] width 1358 height 167
click at [390, 422] on textarea "Підклинють двері в районі замку, двері з вулиці. Прохання полагодити" at bounding box center [858, 493] width 1358 height 167
click at [393, 423] on textarea "Підклинють двері в районі замку, двері з вулиці. Прохання полагодити" at bounding box center [858, 493] width 1358 height 167
type textarea "Підклинють внутрішні двері підйомнику . Прохання полагодити"
click at [230, 667] on span "Зберегти і вийти" at bounding box center [234, 664] width 81 height 15
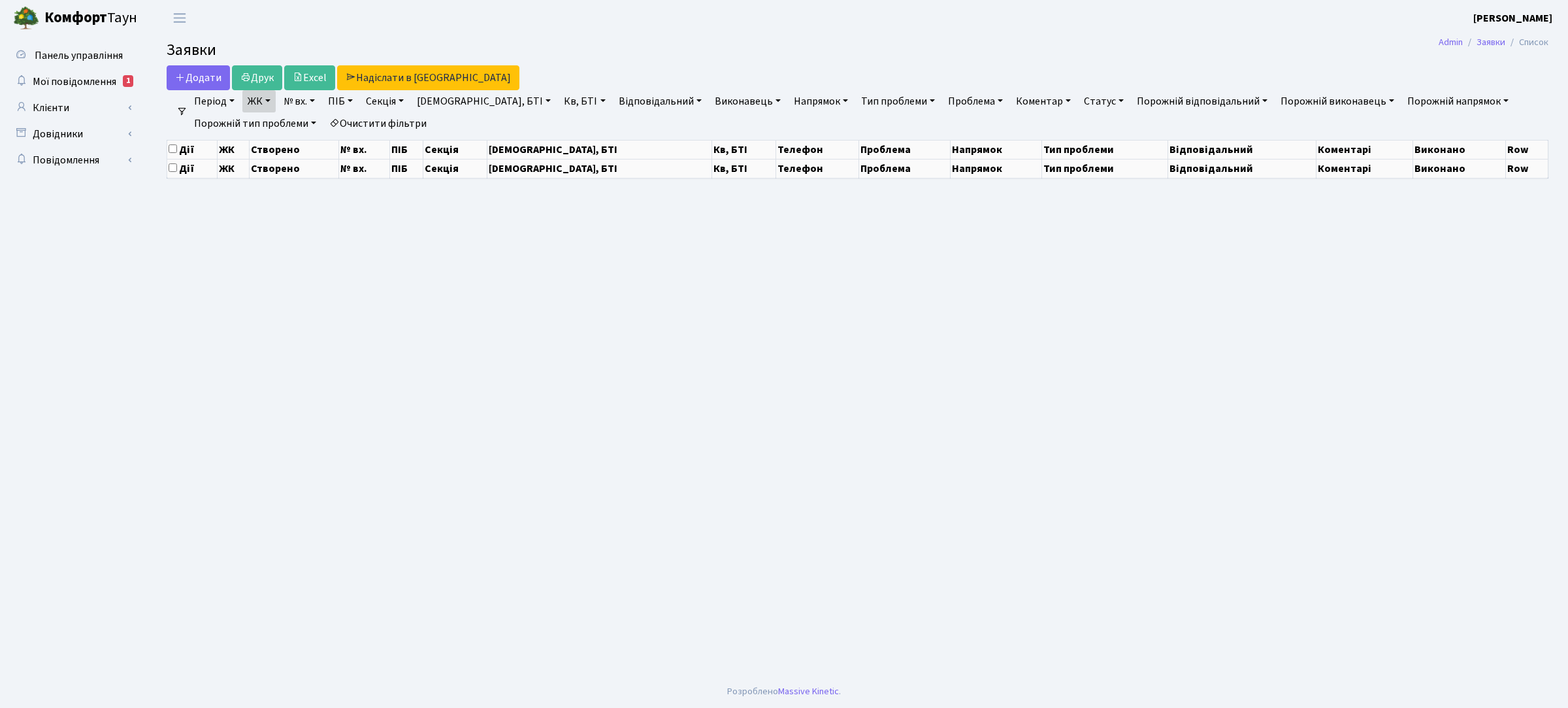
select select "25"
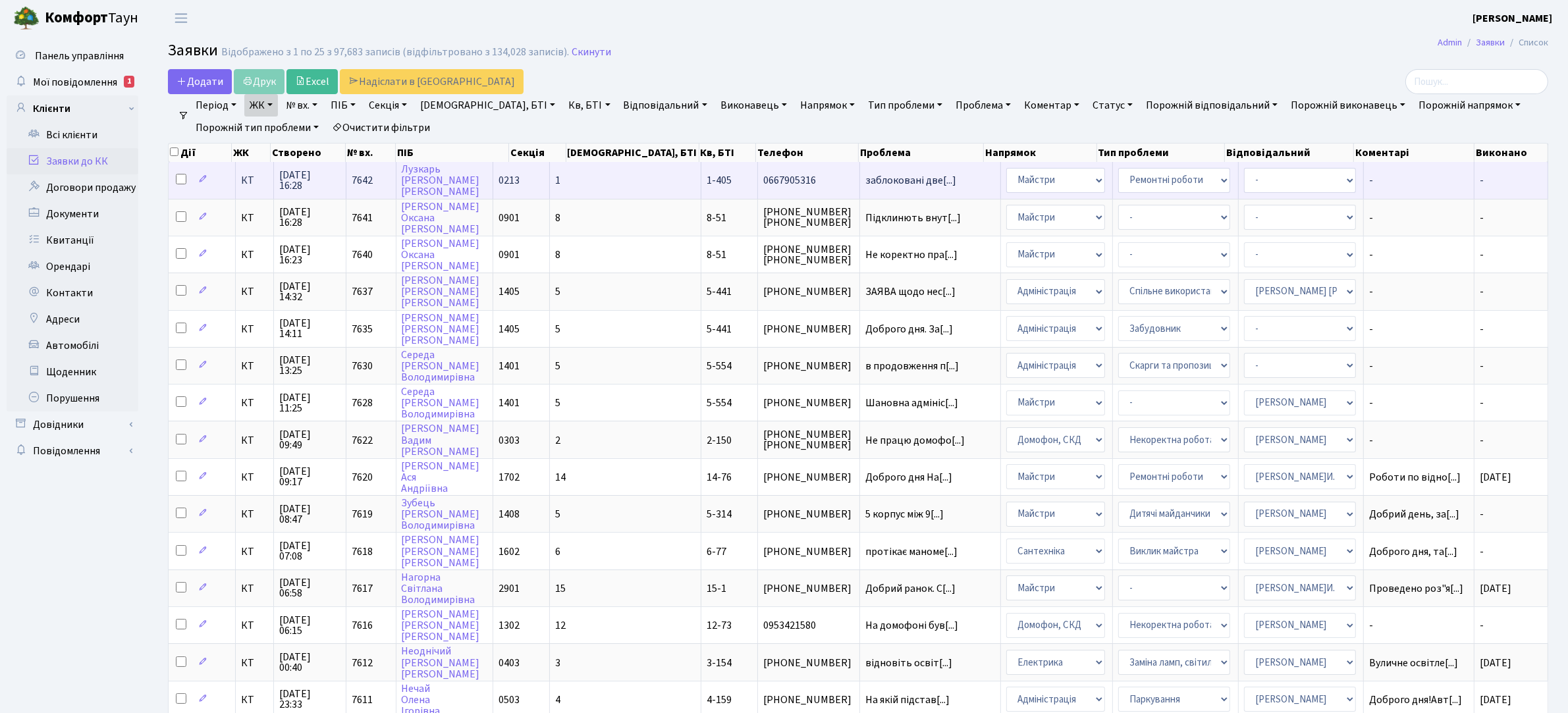
click at [763, 178] on span "0667905316" at bounding box center [809, 181] width 90 height 11
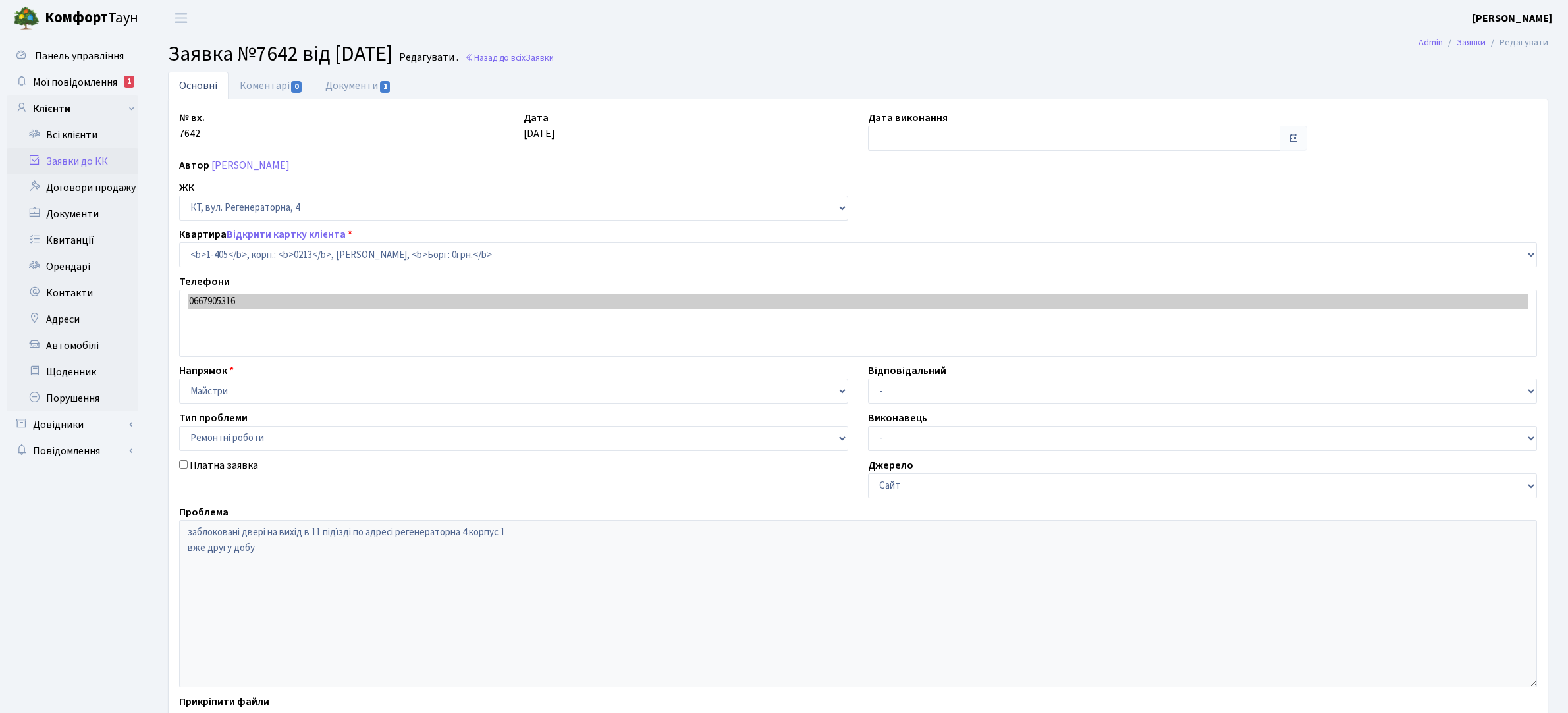
select select "456"
select select "62"
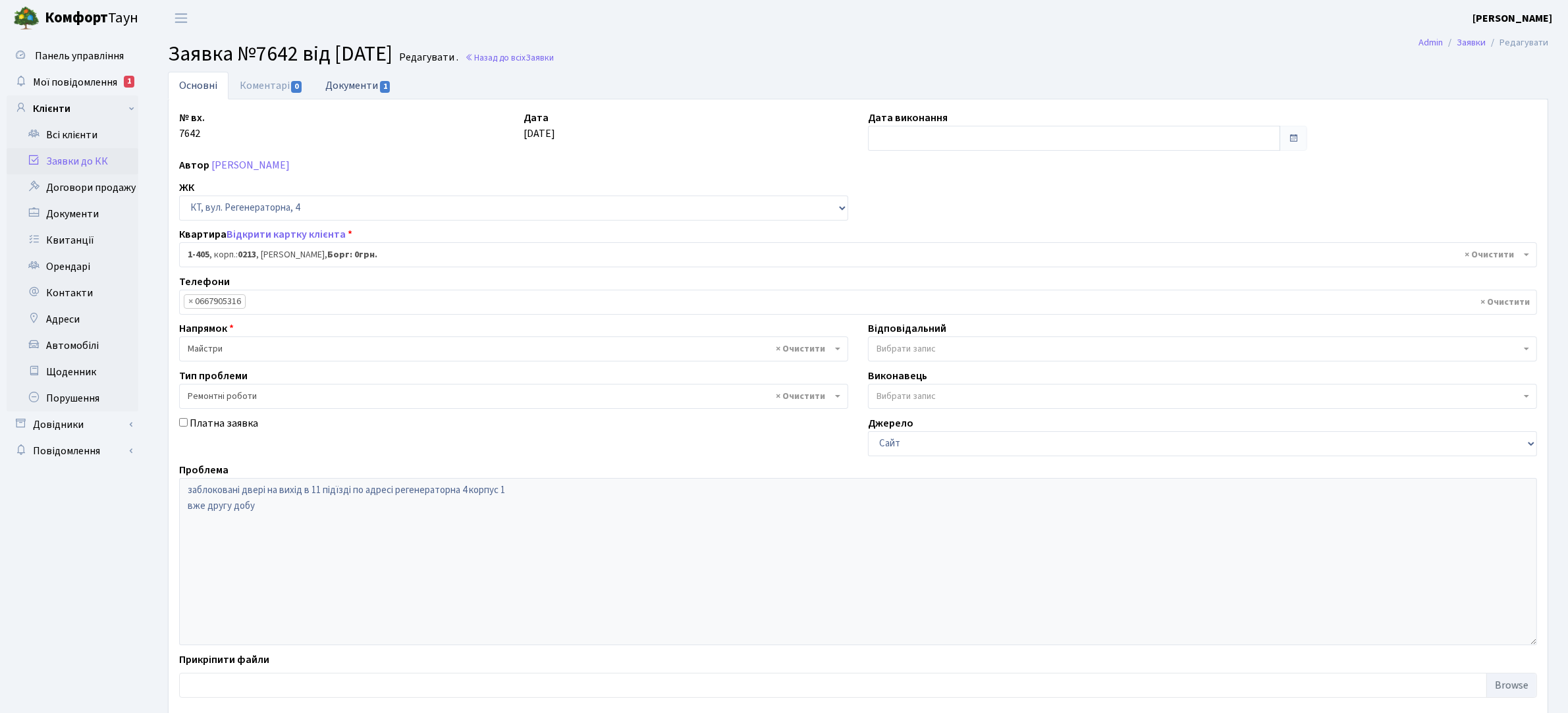
click at [344, 84] on link "Документи 1" at bounding box center [358, 85] width 88 height 27
select select "25"
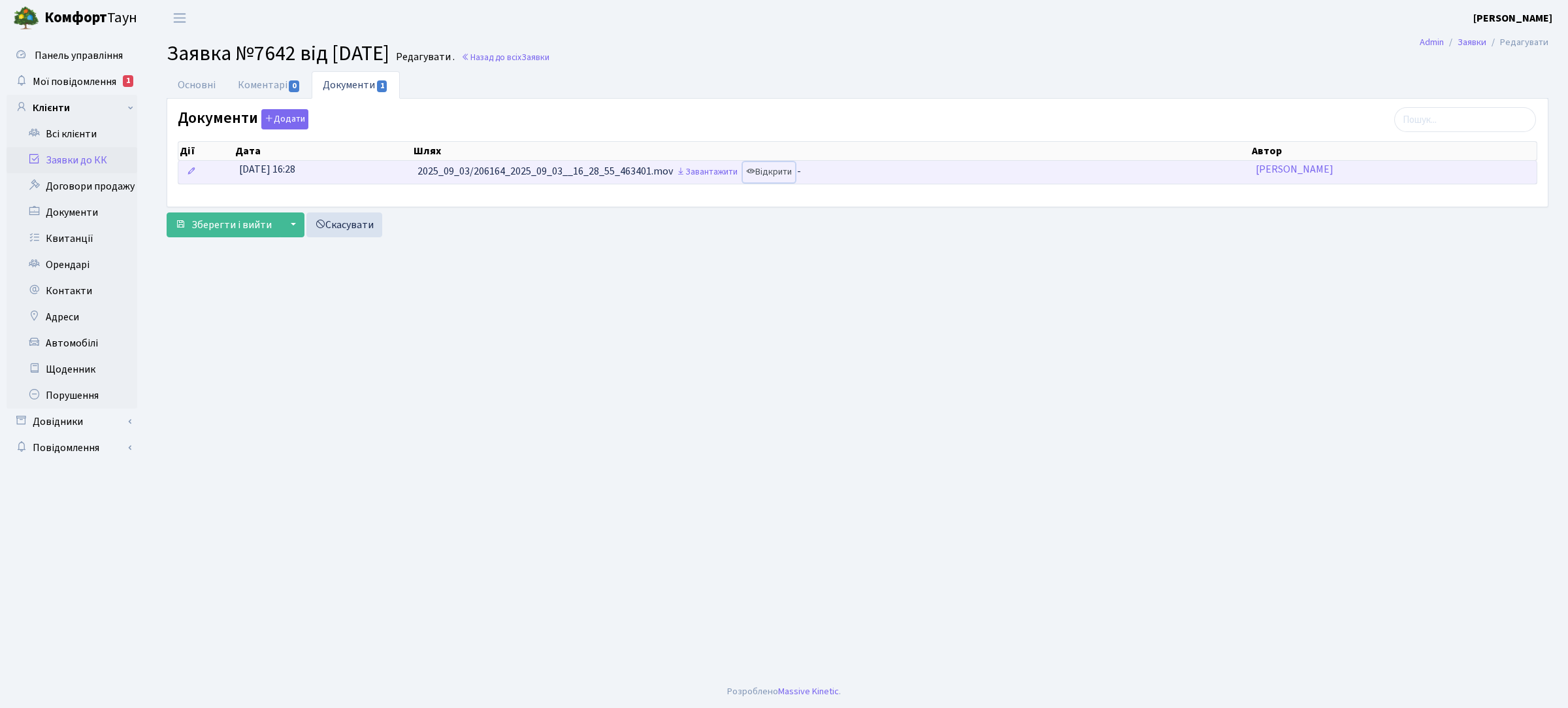
click at [775, 172] on link "Відкрити" at bounding box center [769, 172] width 52 height 20
click at [762, 173] on link "Відкрити" at bounding box center [769, 172] width 52 height 20
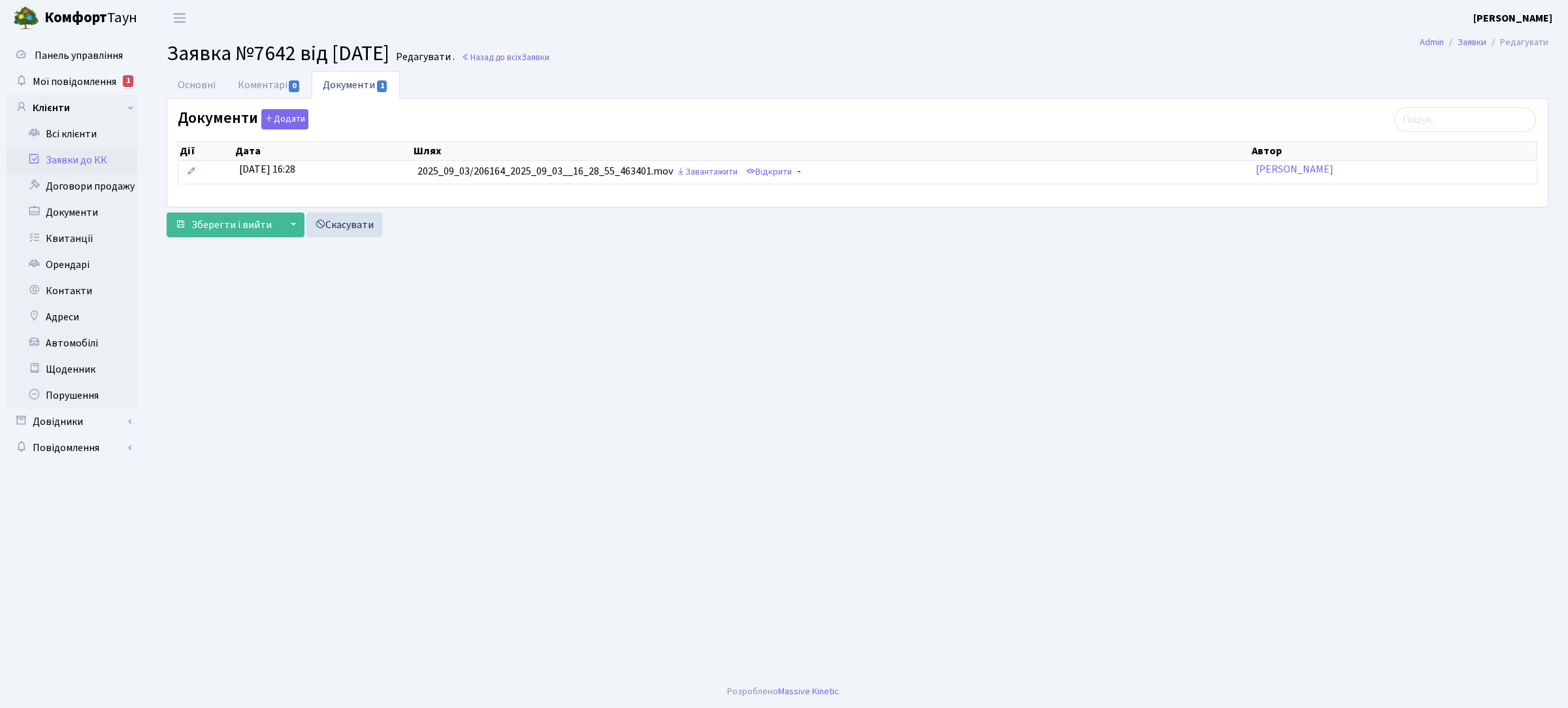
click at [72, 158] on link "Заявки до КК" at bounding box center [72, 160] width 130 height 26
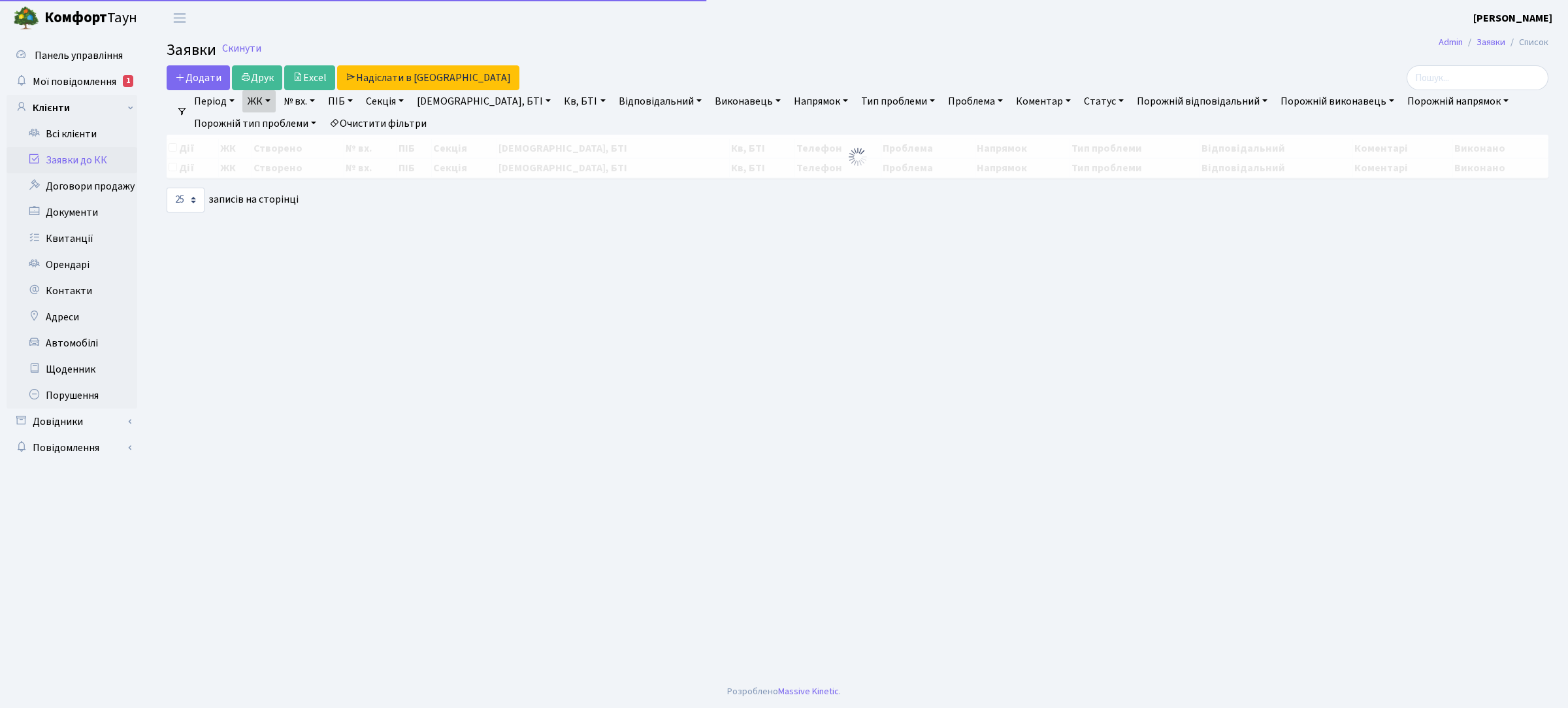
select select "25"
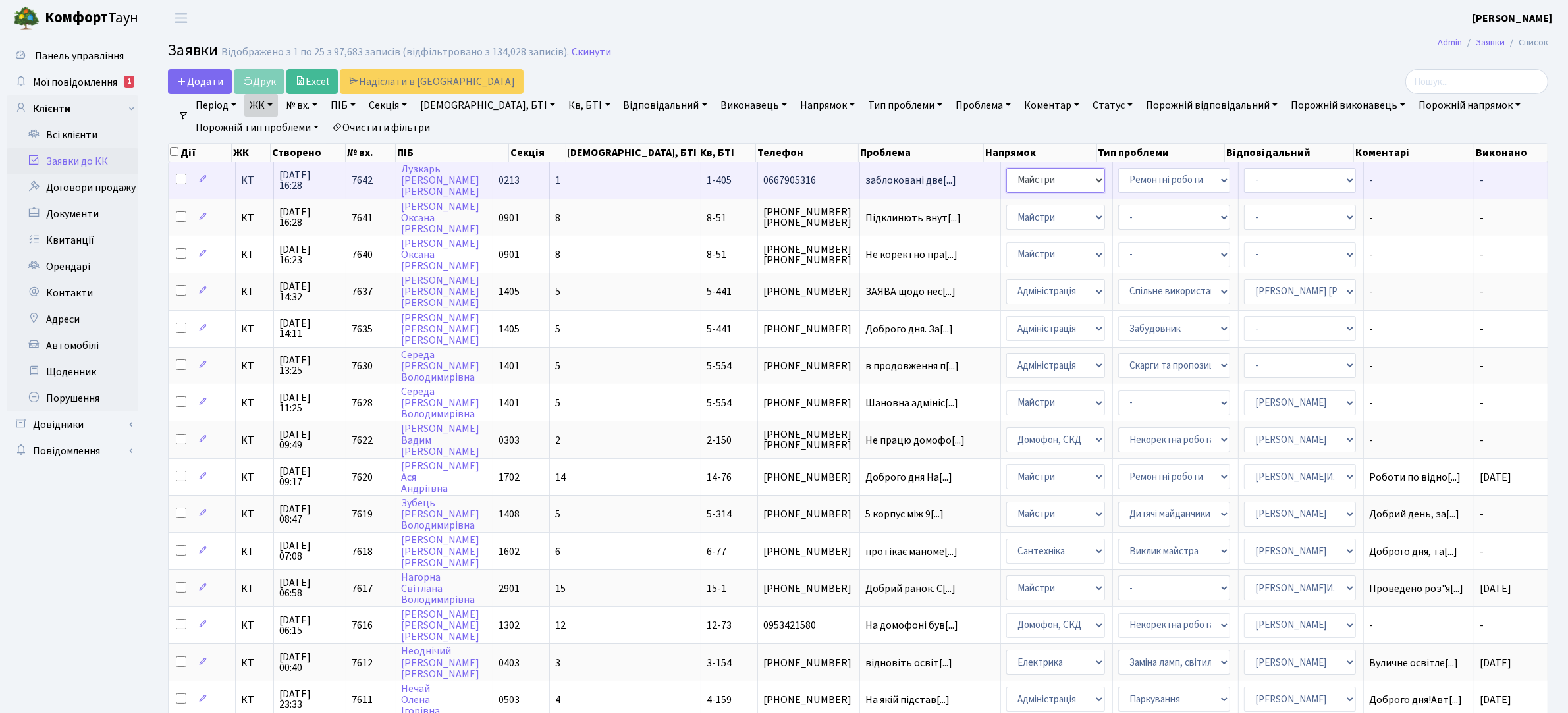
click at [1008, 180] on select "- Адміністрація Домофон, СКД Ліфт Майстри Сантехніка Економічний відділ Електри…" at bounding box center [1056, 181] width 99 height 25
select select "4"
